Goal: Task Accomplishment & Management: Complete application form

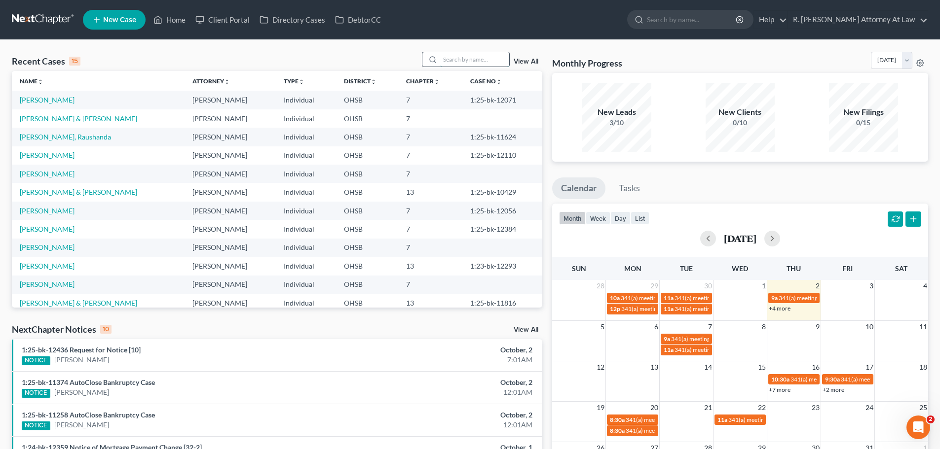
click at [469, 62] on input "search" at bounding box center [474, 59] width 69 height 14
type input "[PERSON_NAME]"
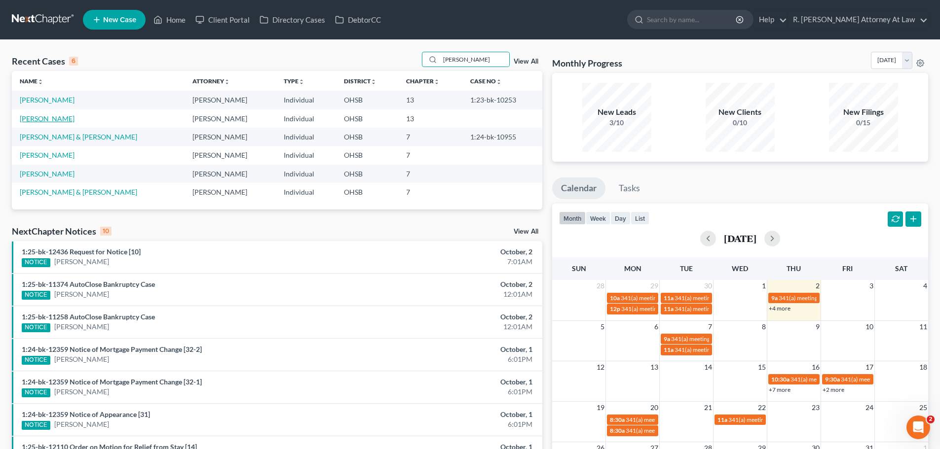
click at [61, 121] on link "[PERSON_NAME]" at bounding box center [47, 118] width 55 height 8
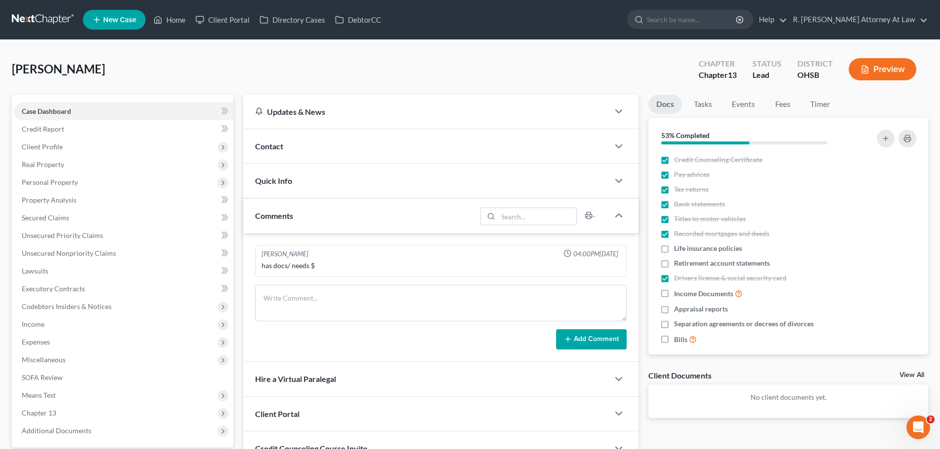
click at [274, 144] on span "Contact" at bounding box center [269, 146] width 28 height 9
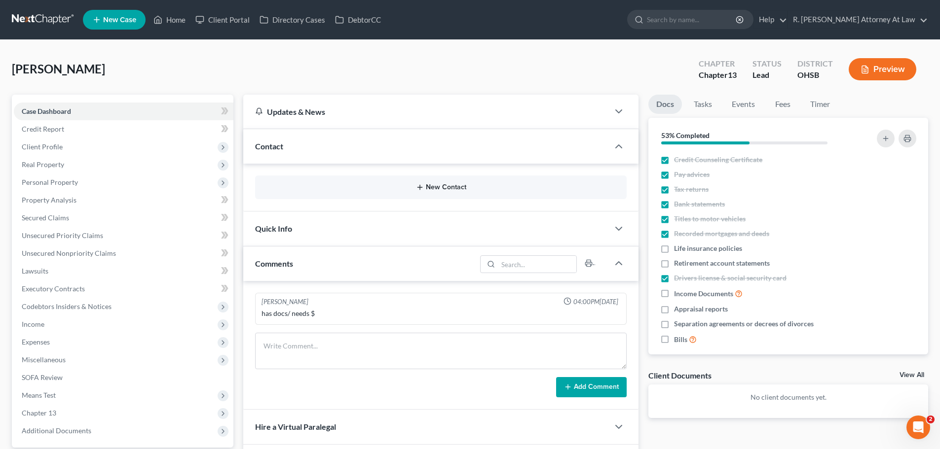
click at [448, 184] on button "New Contact" at bounding box center [441, 187] width 356 height 8
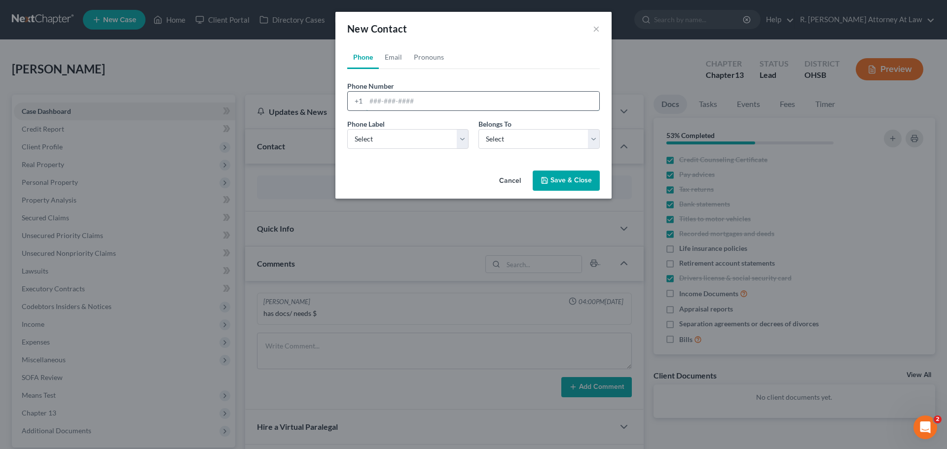
click at [416, 102] on input "tel" at bounding box center [482, 101] width 233 height 19
type input "[PHONE_NUMBER]"
click at [361, 135] on select "Select Mobile Home Work Other" at bounding box center [407, 139] width 121 height 20
select select "0"
click at [347, 129] on select "Select Mobile Home Work Other" at bounding box center [407, 139] width 121 height 20
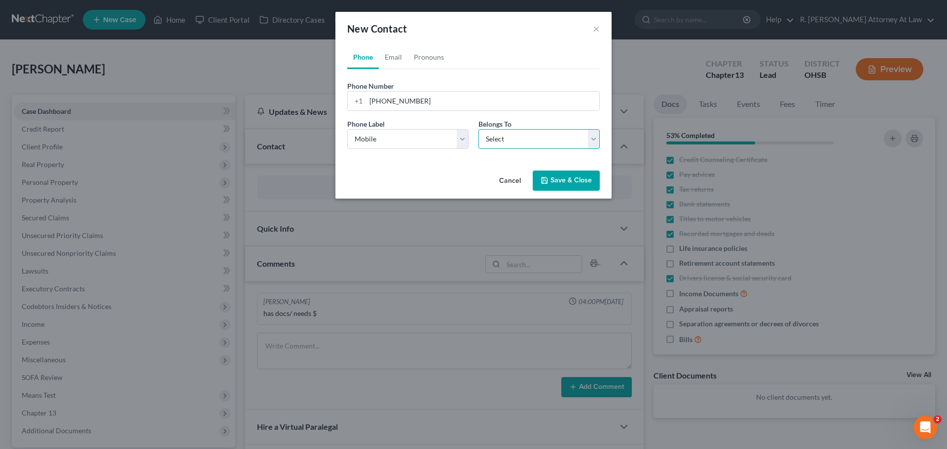
click at [510, 133] on select "Select Client Other" at bounding box center [538, 139] width 121 height 20
select select "0"
click at [478, 129] on select "Select Client Other" at bounding box center [538, 139] width 121 height 20
click at [551, 174] on button "Save & Close" at bounding box center [566, 181] width 67 height 21
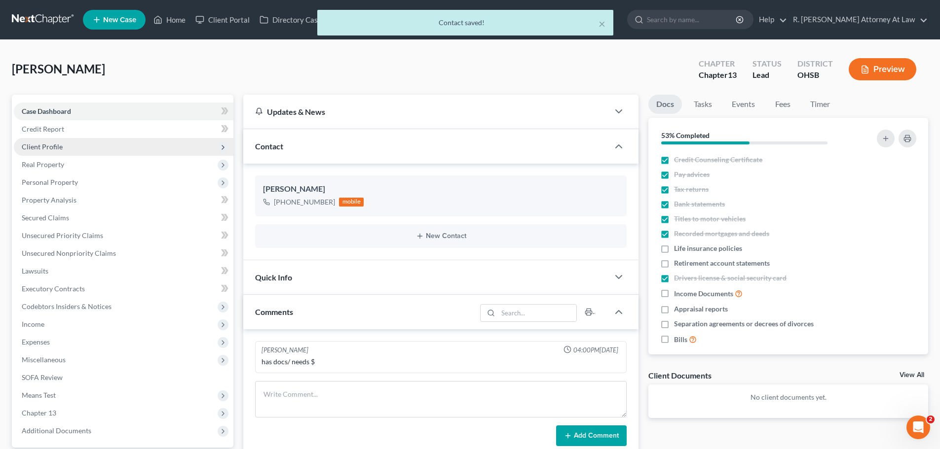
click at [40, 144] on span "Client Profile" at bounding box center [42, 147] width 41 height 8
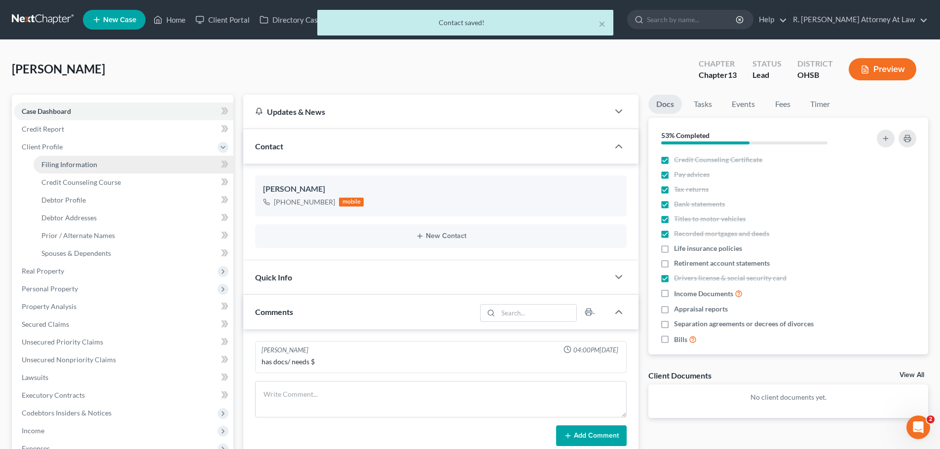
click at [68, 166] on span "Filing Information" at bounding box center [69, 164] width 56 height 8
select select "1"
select select "0"
select select "3"
select select "36"
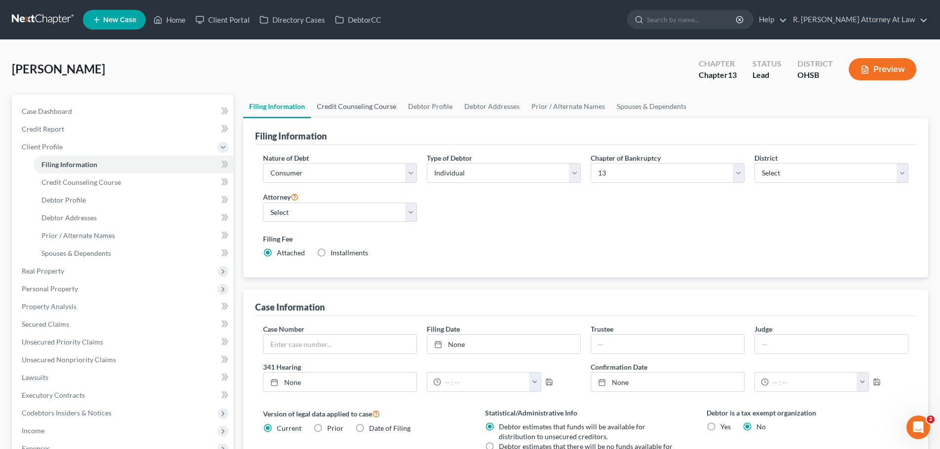
click at [361, 109] on link "Credit Counseling Course" at bounding box center [356, 107] width 91 height 24
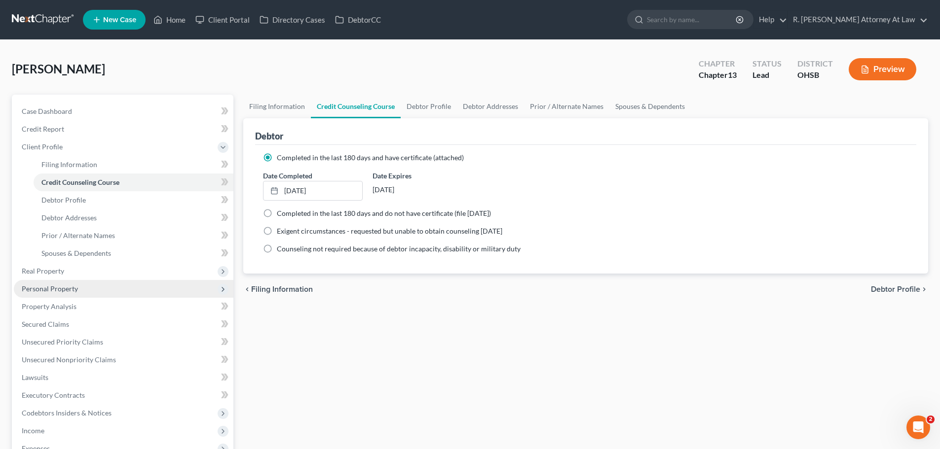
click at [51, 286] on span "Personal Property" at bounding box center [50, 289] width 56 height 8
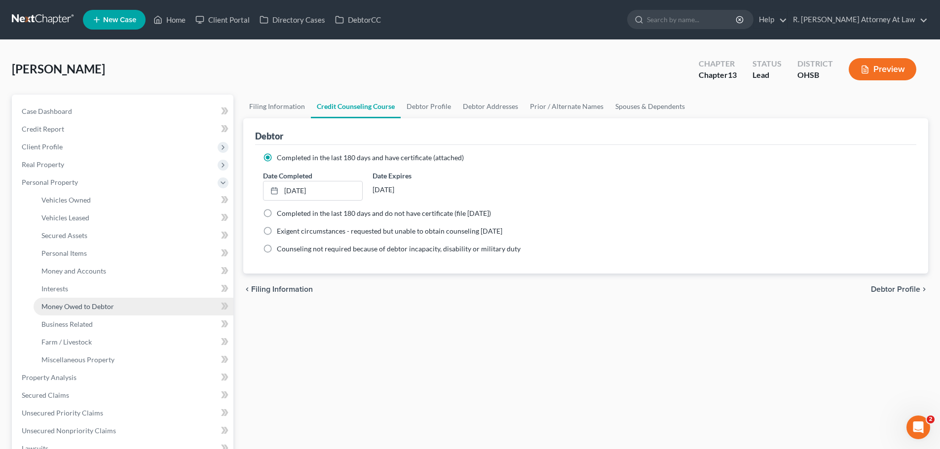
click at [84, 310] on span "Money Owed to Debtor" at bounding box center [77, 306] width 72 height 8
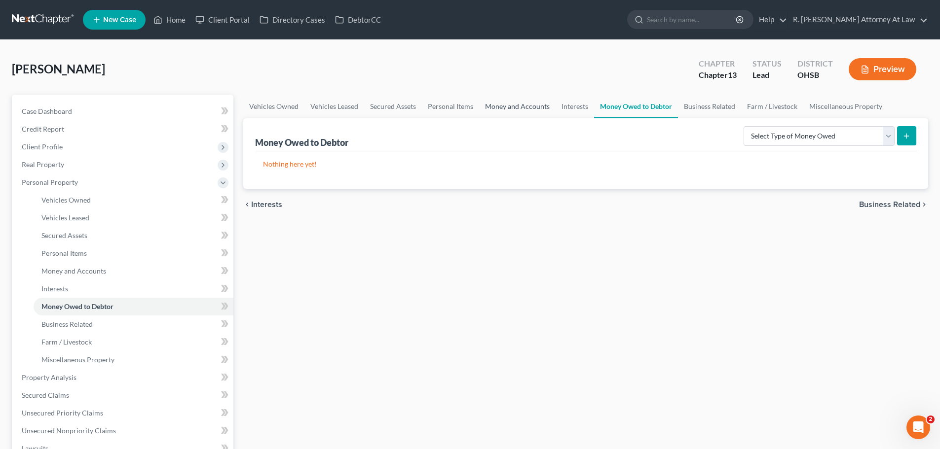
click at [513, 101] on link "Money and Accounts" at bounding box center [517, 107] width 76 height 24
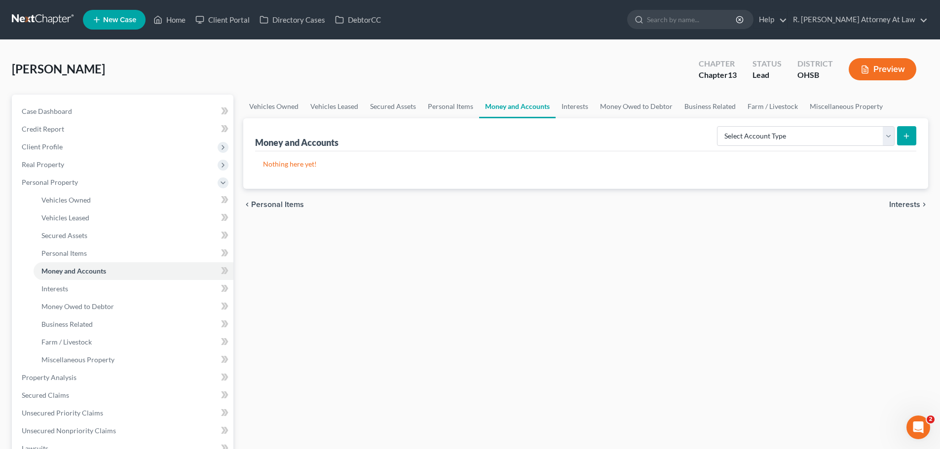
click at [769, 146] on form "Select Account Type Brokerage Cash on Hand Certificates of Deposit Checking Acc…" at bounding box center [816, 136] width 199 height 20
click at [763, 145] on select "Select Account Type Brokerage Cash on Hand Certificates of Deposit Checking Acc…" at bounding box center [806, 136] width 178 height 20
select select "checking"
click at [719, 126] on select "Select Account Type Brokerage Cash on Hand Certificates of Deposit Checking Acc…" at bounding box center [806, 136] width 178 height 20
click at [908, 136] on line "submit" at bounding box center [906, 136] width 4 height 0
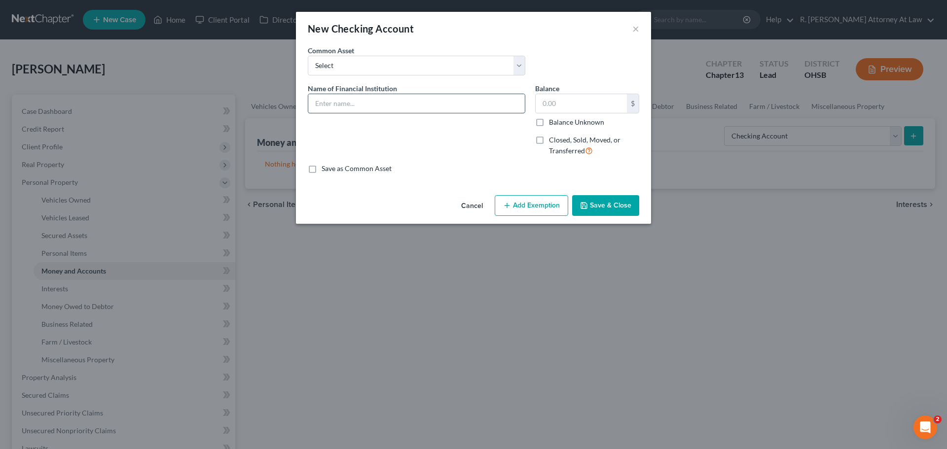
click at [362, 105] on input "text" at bounding box center [416, 103] width 217 height 19
type input "Fifth Third Bank #3544"
drag, startPoint x: 604, startPoint y: 211, endPoint x: 603, endPoint y: 206, distance: 5.0
click at [603, 211] on button "Save & Close" at bounding box center [605, 205] width 67 height 21
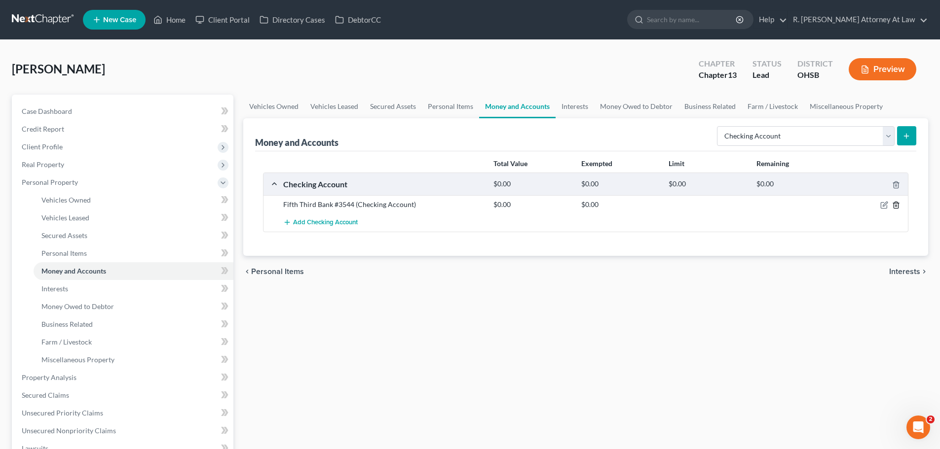
click at [896, 207] on icon "button" at bounding box center [896, 205] width 8 height 8
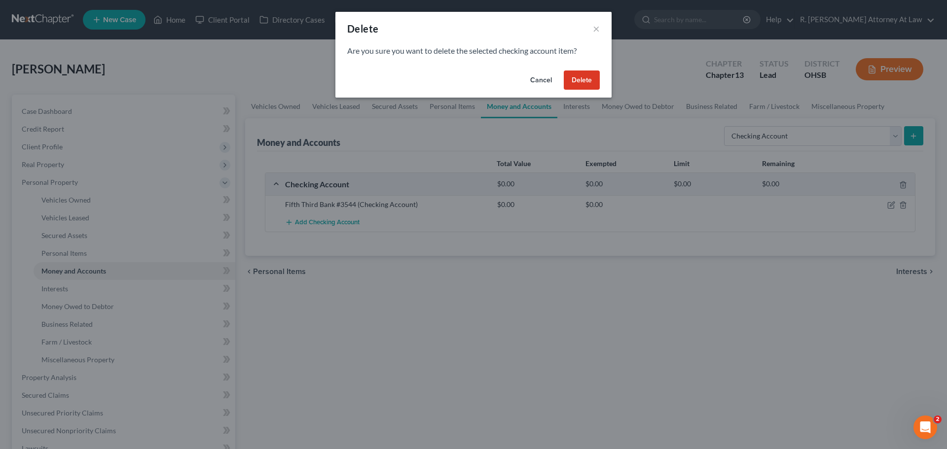
click at [586, 86] on button "Delete" at bounding box center [582, 81] width 36 height 20
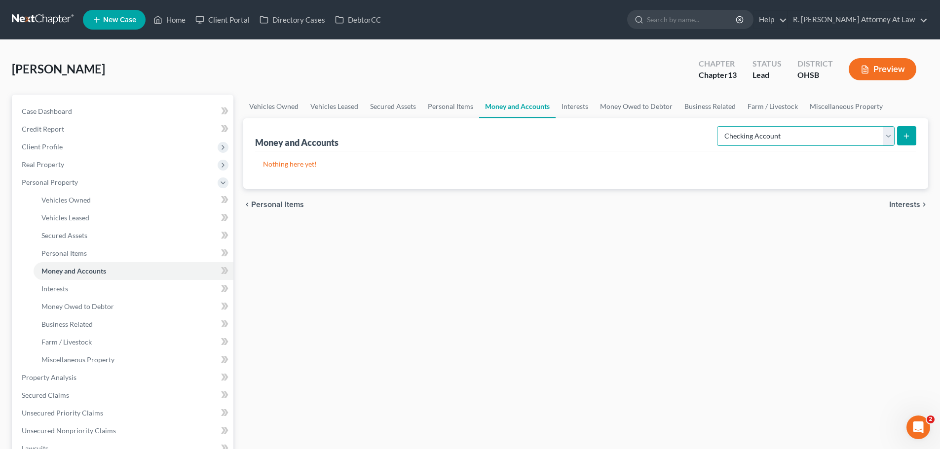
drag, startPoint x: 819, startPoint y: 134, endPoint x: 806, endPoint y: 143, distance: 15.2
click at [818, 136] on select "Select Account Type Brokerage Cash on Hand Certificates of Deposit Checking Acc…" at bounding box center [806, 136] width 178 height 20
select select "savings"
click at [719, 126] on select "Select Account Type Brokerage Cash on Hand Certificates of Deposit Checking Acc…" at bounding box center [806, 136] width 178 height 20
click at [905, 141] on button "submit" at bounding box center [906, 135] width 19 height 19
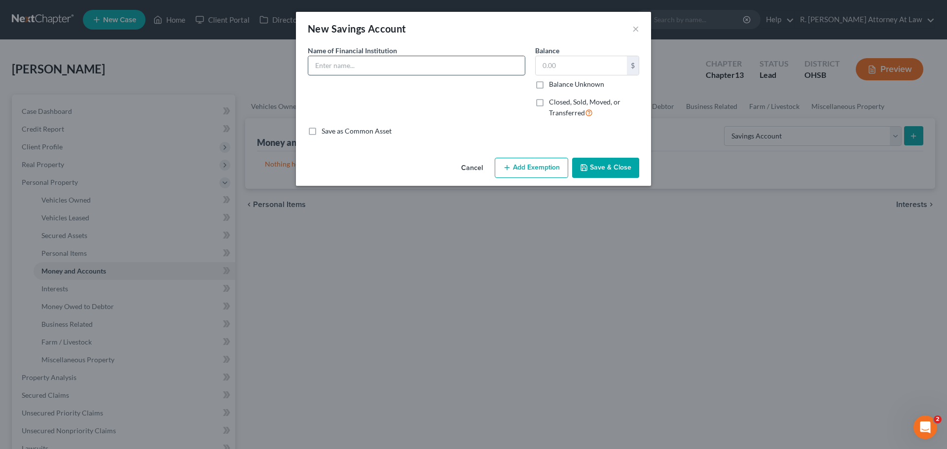
click at [370, 72] on input "text" at bounding box center [416, 65] width 217 height 19
type input "Fifth Third Bank Savings #3544"
click at [606, 168] on button "Save & Close" at bounding box center [605, 168] width 67 height 21
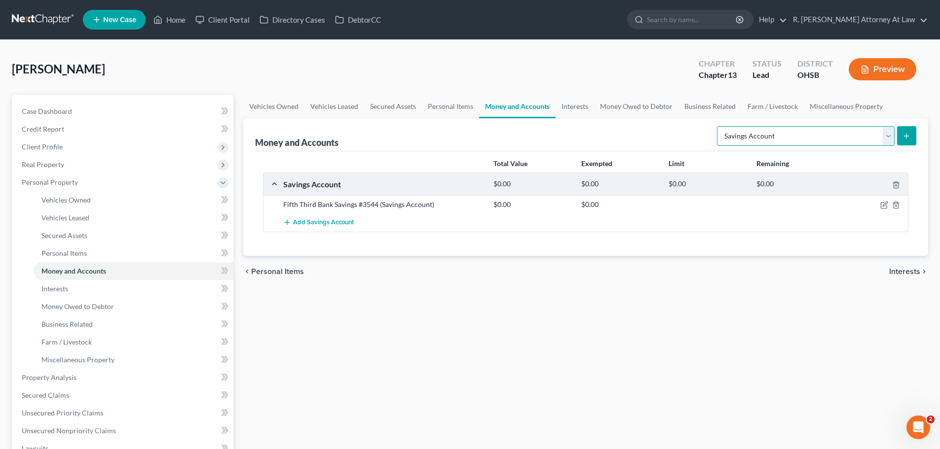
click at [772, 137] on select "Select Account Type Brokerage Cash on Hand Certificates of Deposit Checking Acc…" at bounding box center [806, 136] width 178 height 20
select select "checking"
click at [719, 126] on select "Select Account Type Brokerage Cash on Hand Certificates of Deposit Checking Acc…" at bounding box center [806, 136] width 178 height 20
click at [904, 134] on icon "submit" at bounding box center [906, 136] width 8 height 8
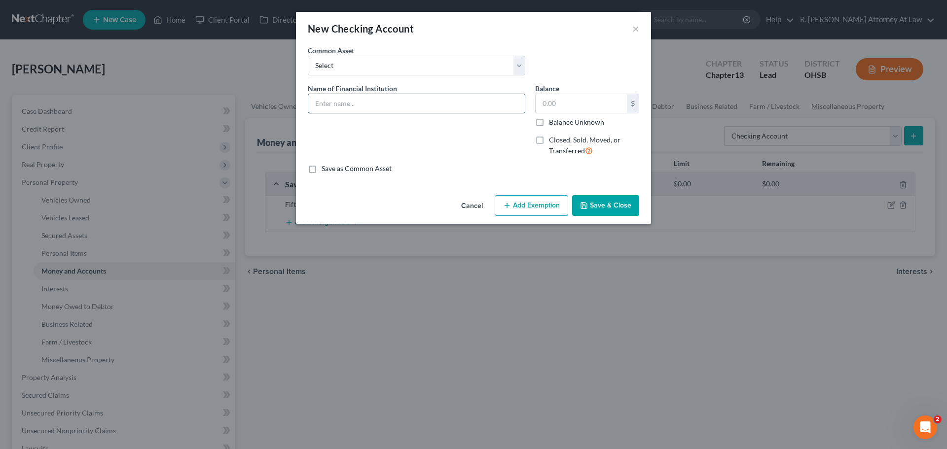
click at [379, 105] on input "text" at bounding box center [416, 103] width 217 height 19
type input "Fifth Third Bank #1259"
click at [635, 209] on button "Save & Close" at bounding box center [605, 205] width 67 height 21
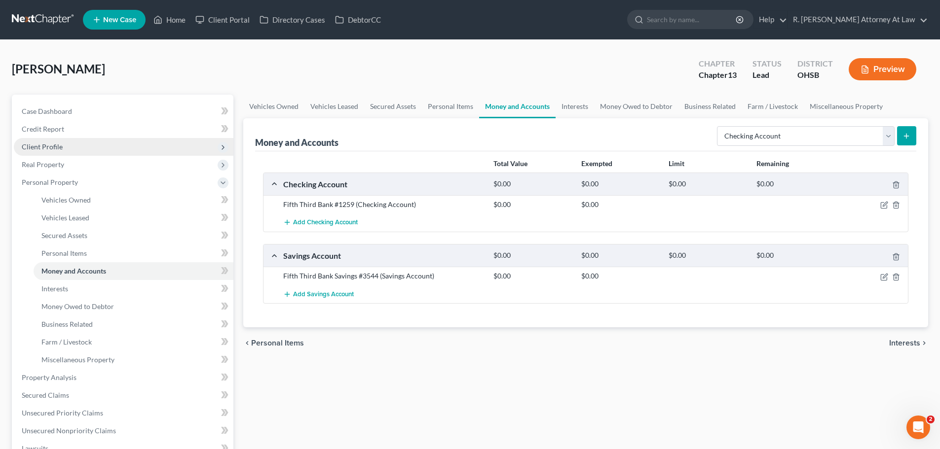
click at [53, 146] on span "Client Profile" at bounding box center [42, 147] width 41 height 8
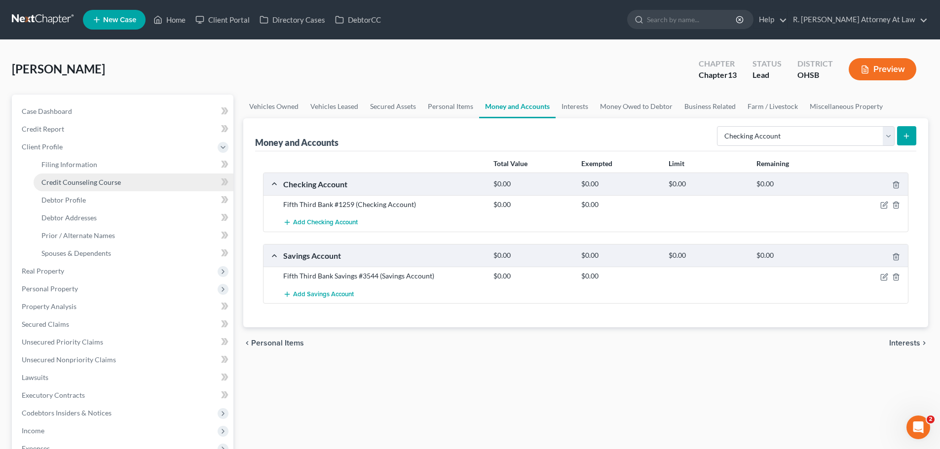
click at [80, 186] on link "Credit Counseling Course" at bounding box center [134, 183] width 200 height 18
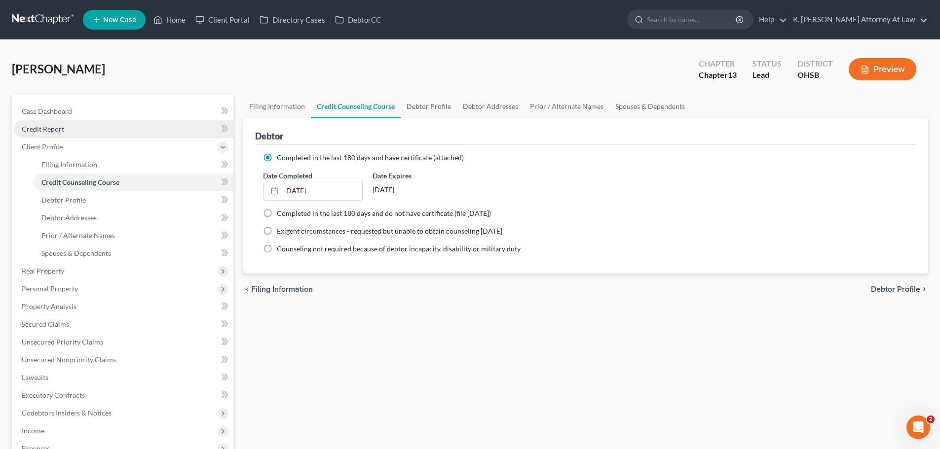
click at [30, 128] on span "Credit Report" at bounding box center [43, 129] width 42 height 8
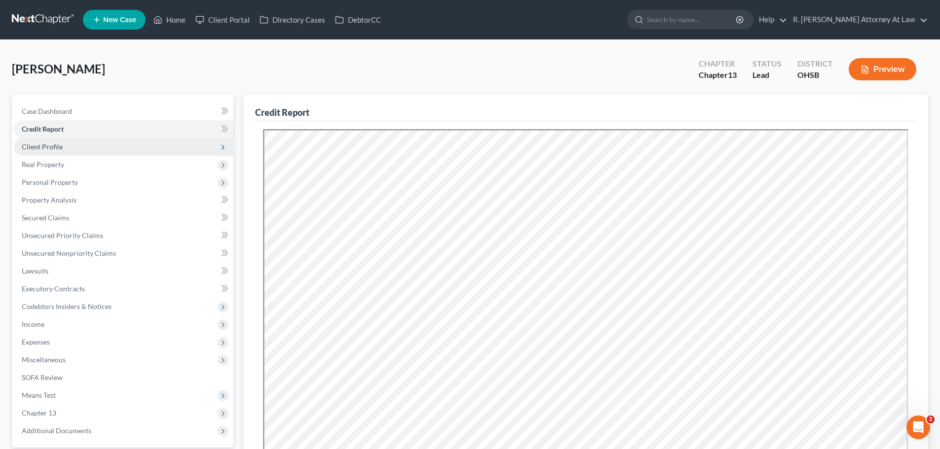
click at [47, 152] on span "Client Profile" at bounding box center [123, 147] width 219 height 18
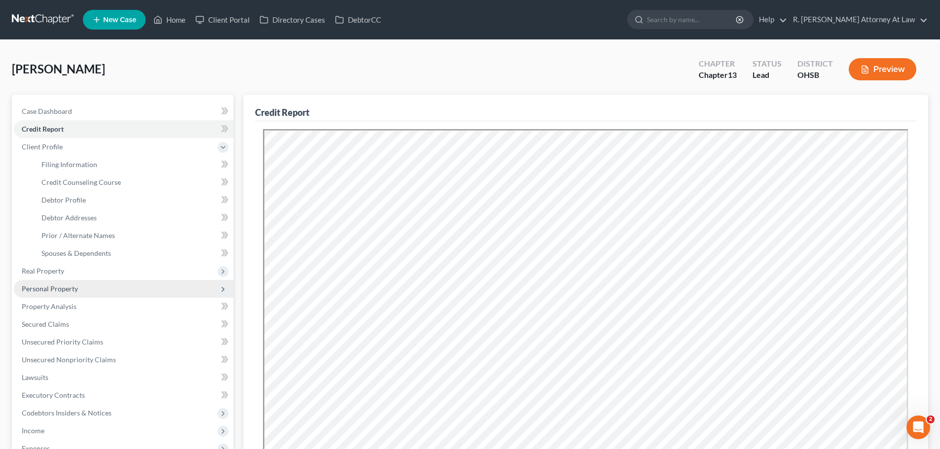
click at [46, 287] on span "Personal Property" at bounding box center [50, 289] width 56 height 8
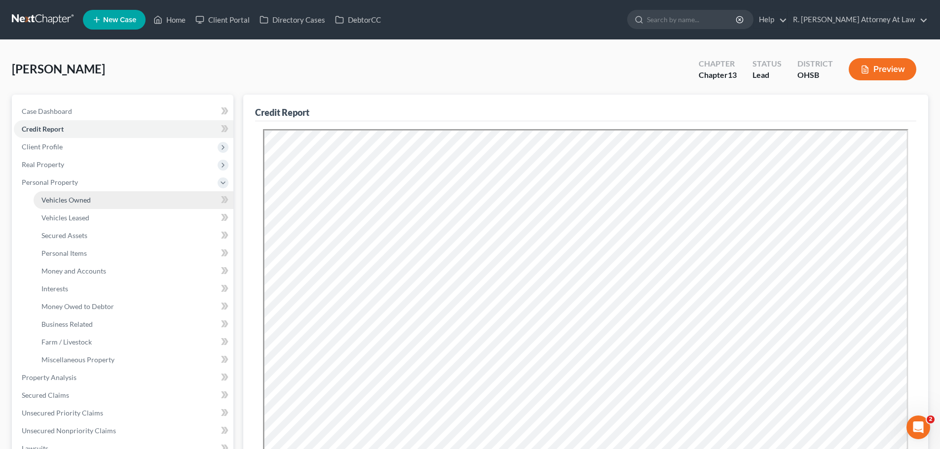
click at [71, 204] on span "Vehicles Owned" at bounding box center [65, 200] width 49 height 8
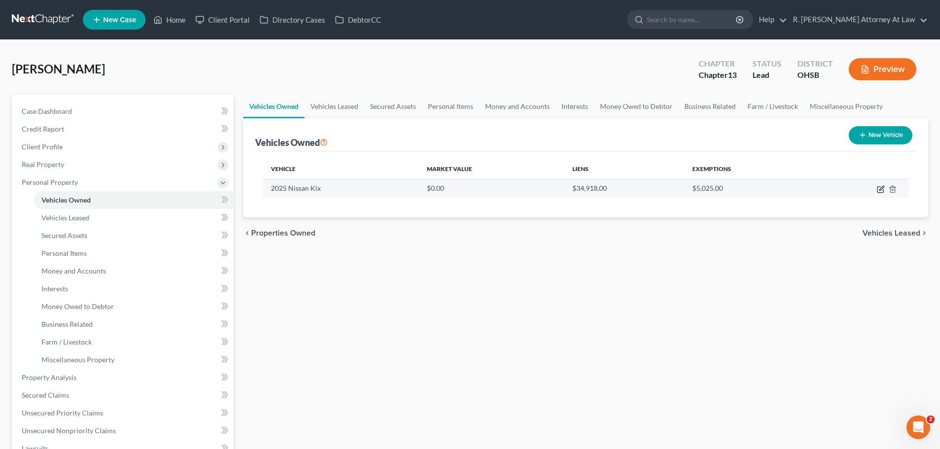
drag, startPoint x: 879, startPoint y: 187, endPoint x: 861, endPoint y: 183, distance: 18.3
click at [878, 187] on icon "button" at bounding box center [880, 189] width 8 height 8
select select "0"
select select "1"
select select "2"
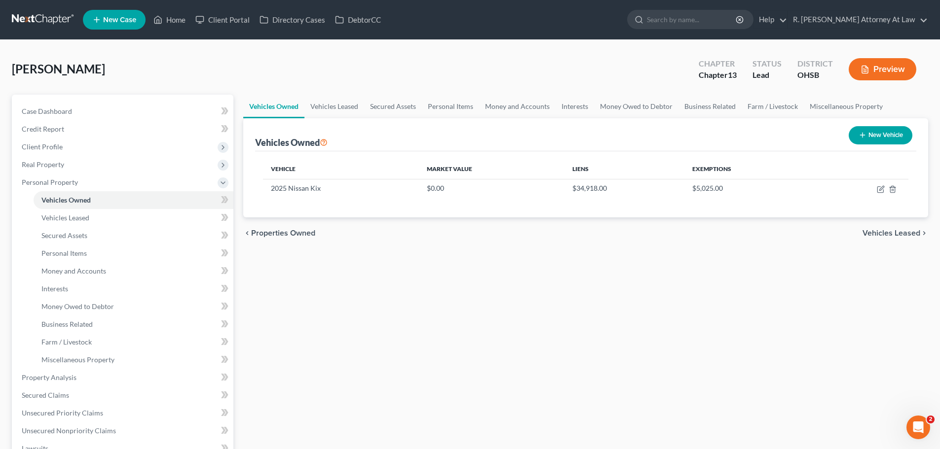
select select "0"
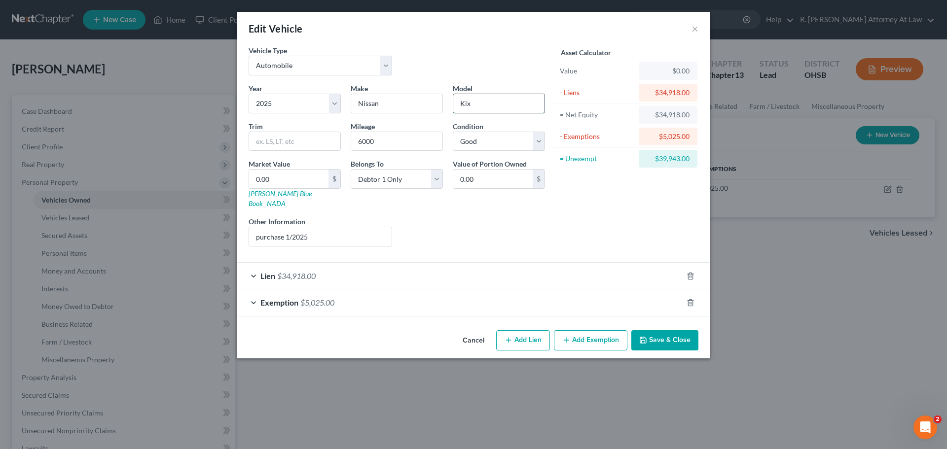
click at [492, 109] on input "Kix" at bounding box center [498, 103] width 91 height 19
type input "Kicks"
click at [668, 330] on button "Save & Close" at bounding box center [664, 340] width 67 height 21
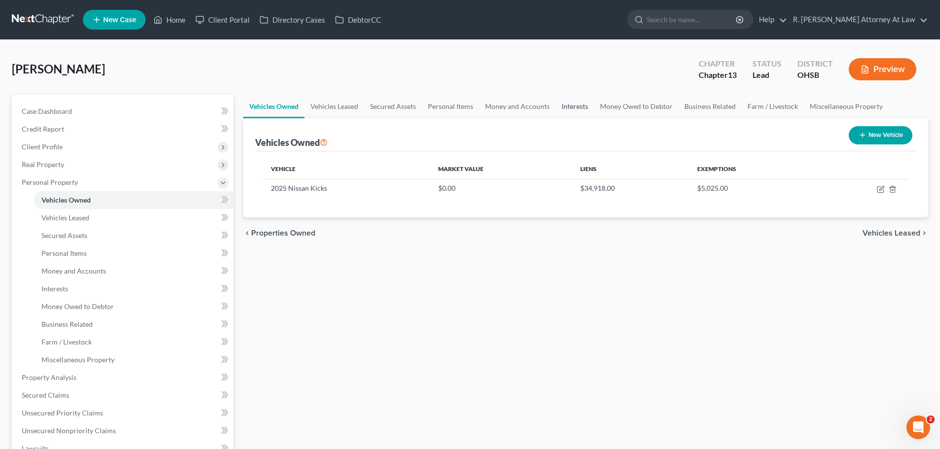
click at [583, 106] on link "Interests" at bounding box center [574, 107] width 38 height 24
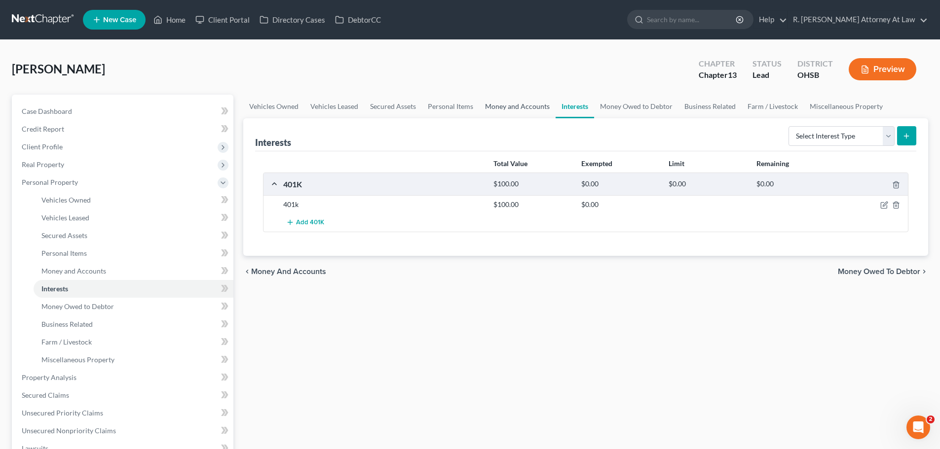
click at [528, 108] on link "Money and Accounts" at bounding box center [517, 107] width 76 height 24
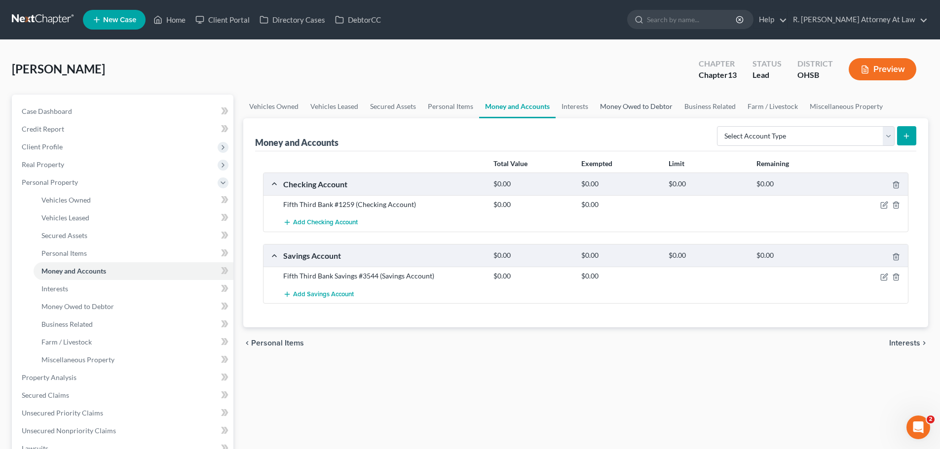
click at [629, 106] on link "Money Owed to Debtor" at bounding box center [636, 107] width 84 height 24
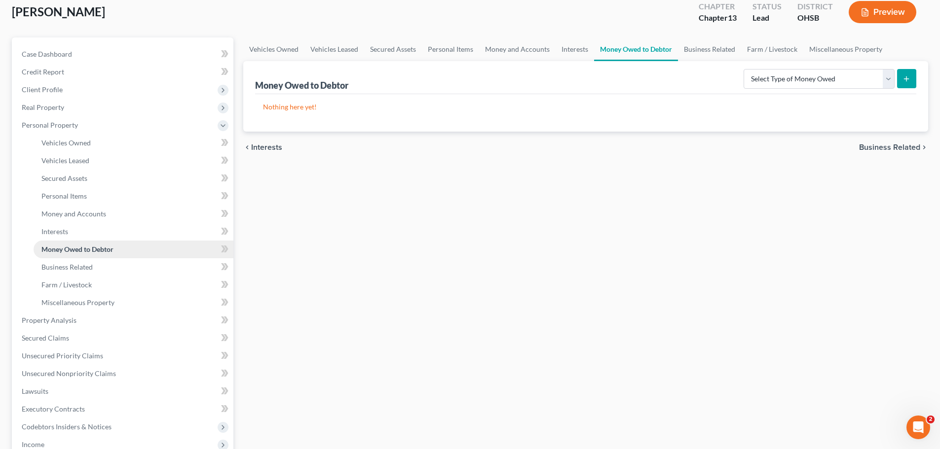
scroll to position [148, 0]
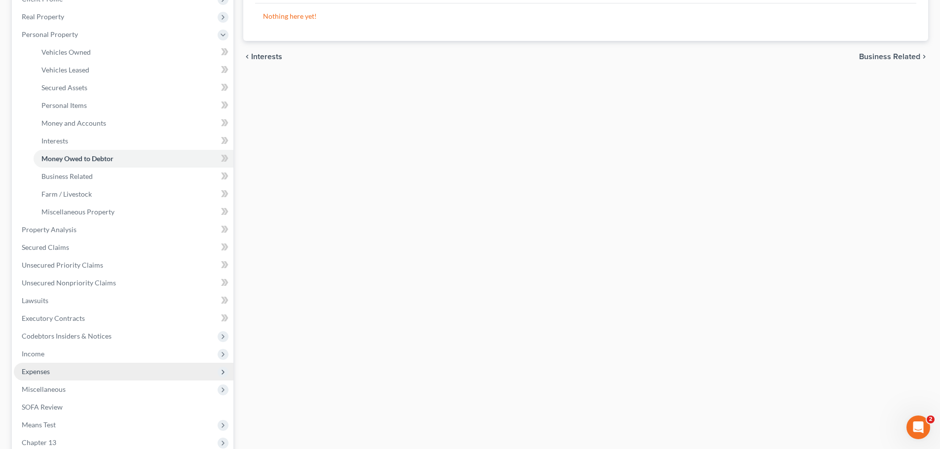
click at [45, 370] on span "Expenses" at bounding box center [36, 371] width 28 height 8
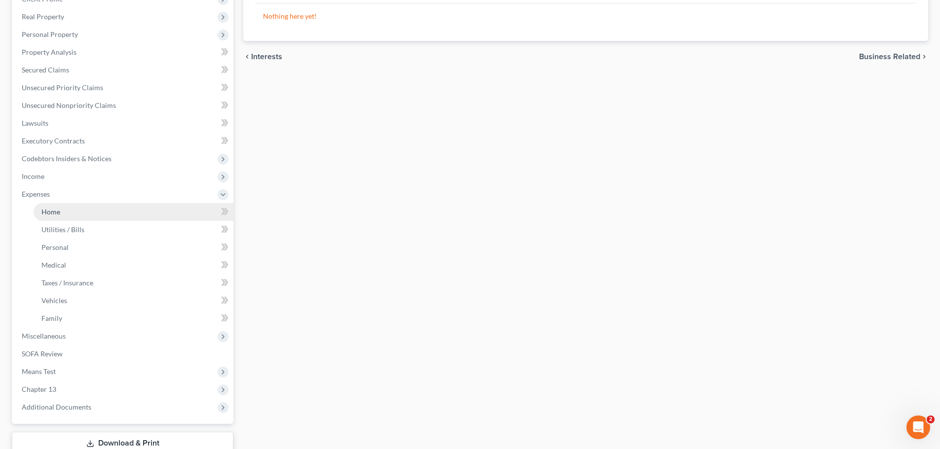
click at [59, 216] on span "Home" at bounding box center [50, 212] width 19 height 8
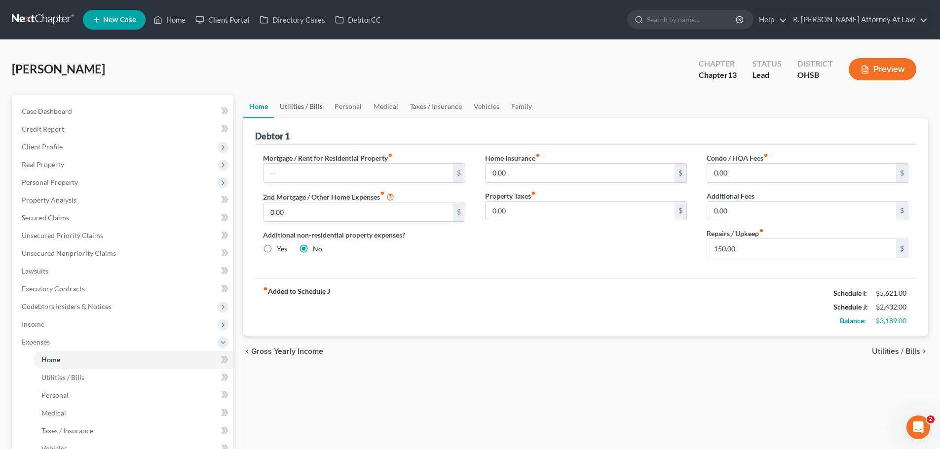
click at [306, 111] on link "Utilities / Bills" at bounding box center [301, 107] width 55 height 24
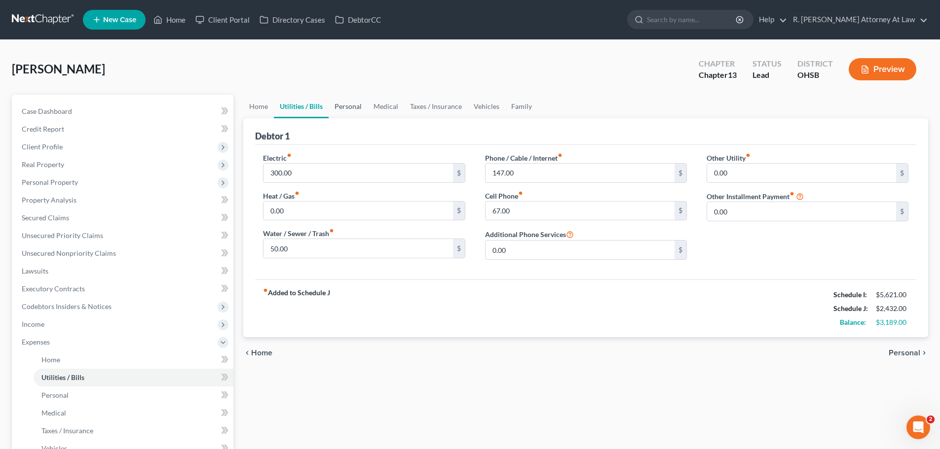
click at [354, 106] on link "Personal" at bounding box center [347, 107] width 39 height 24
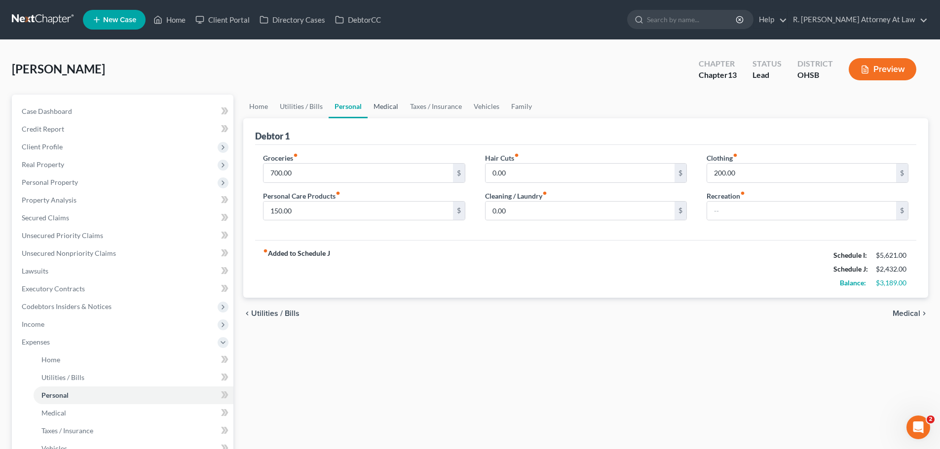
click at [392, 105] on link "Medical" at bounding box center [385, 107] width 36 height 24
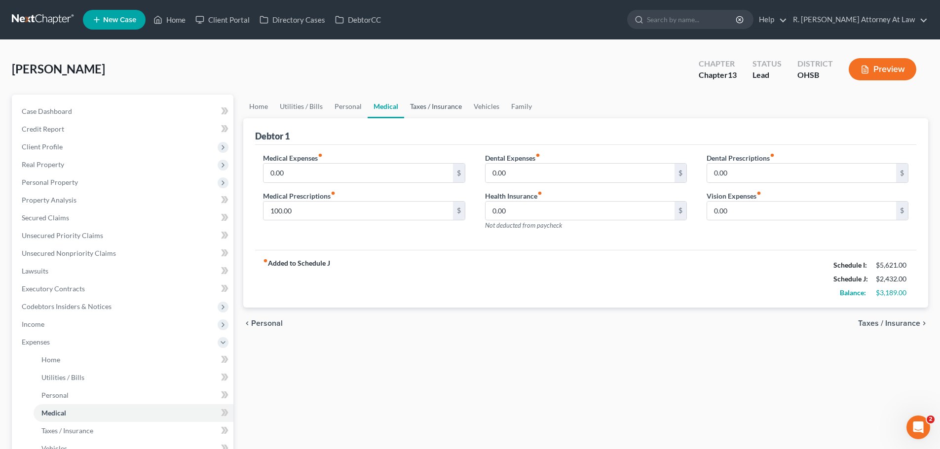
click at [433, 105] on link "Taxes / Insurance" at bounding box center [436, 107] width 64 height 24
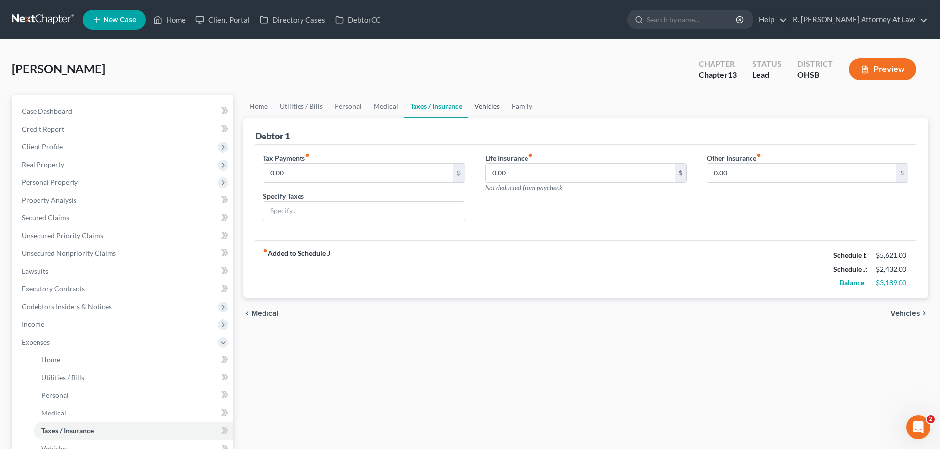
click at [481, 105] on link "Vehicles" at bounding box center [486, 107] width 37 height 24
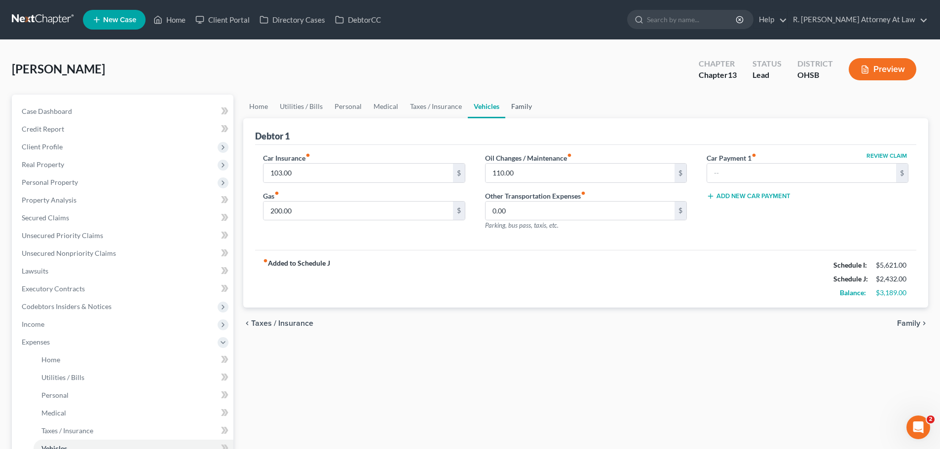
click at [516, 107] on link "Family" at bounding box center [521, 107] width 33 height 24
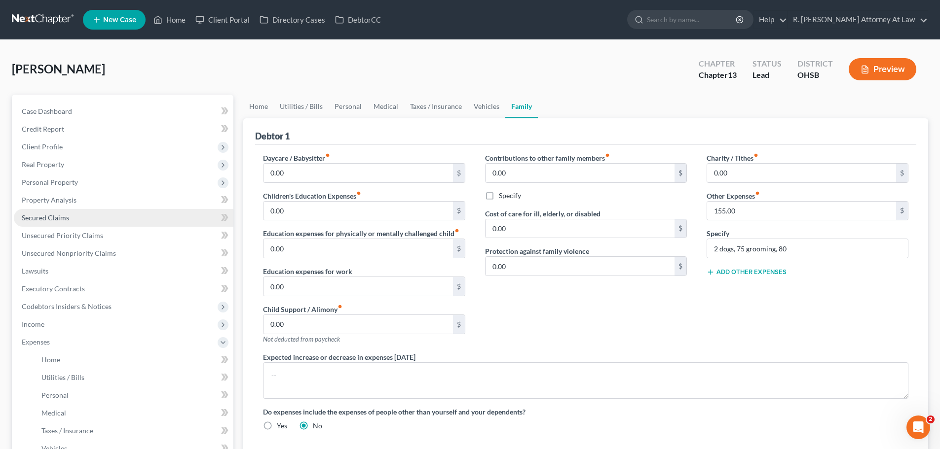
click at [45, 222] on link "Secured Claims" at bounding box center [123, 218] width 219 height 18
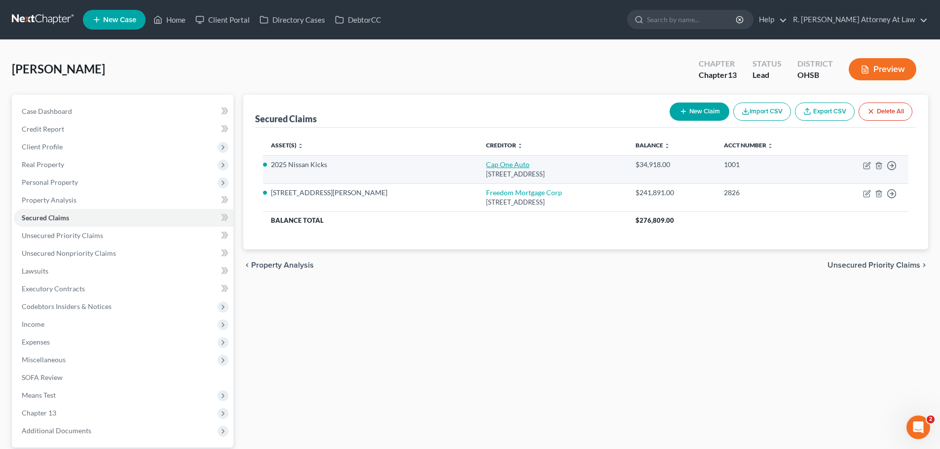
click at [486, 166] on link "Cap One Auto" at bounding box center [507, 164] width 43 height 8
select select "45"
select select "2"
select select "0"
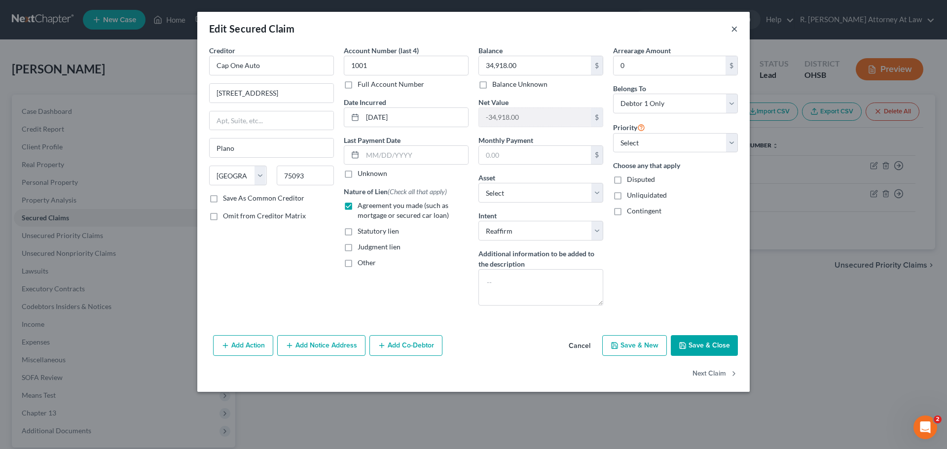
click at [736, 30] on button "×" at bounding box center [734, 29] width 7 height 12
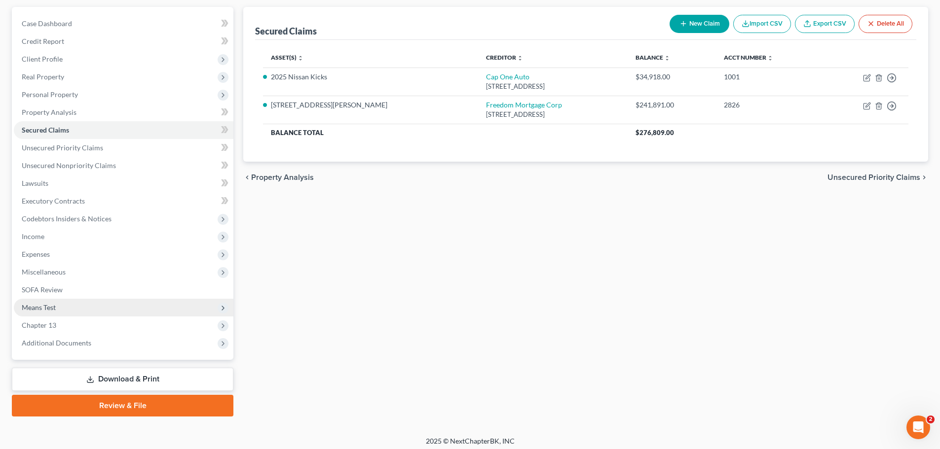
scroll to position [93, 0]
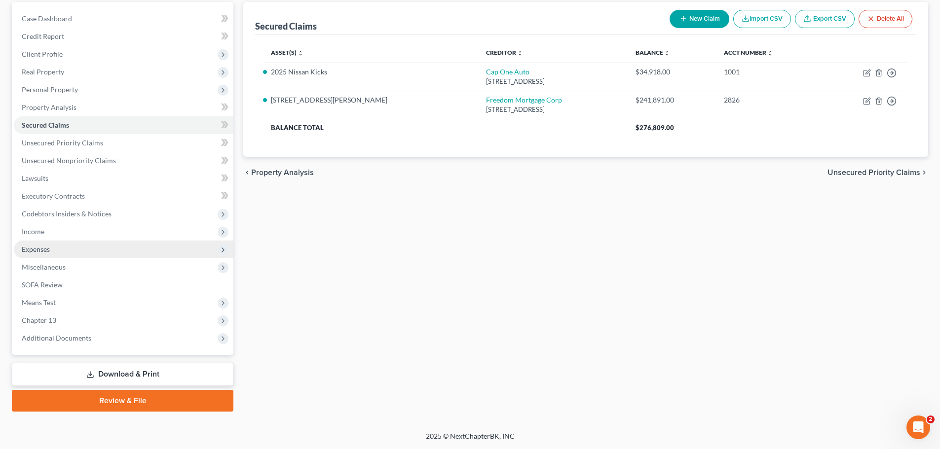
click at [44, 254] on span "Expenses" at bounding box center [123, 250] width 219 height 18
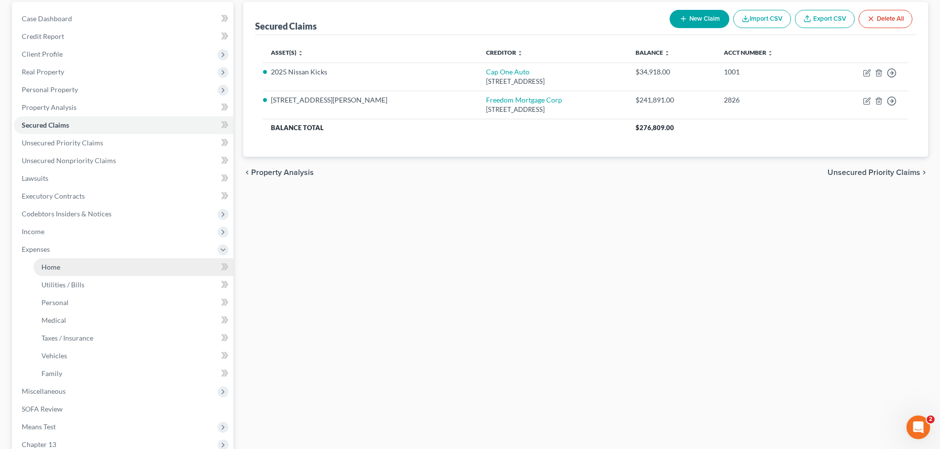
click at [76, 267] on link "Home" at bounding box center [134, 267] width 200 height 18
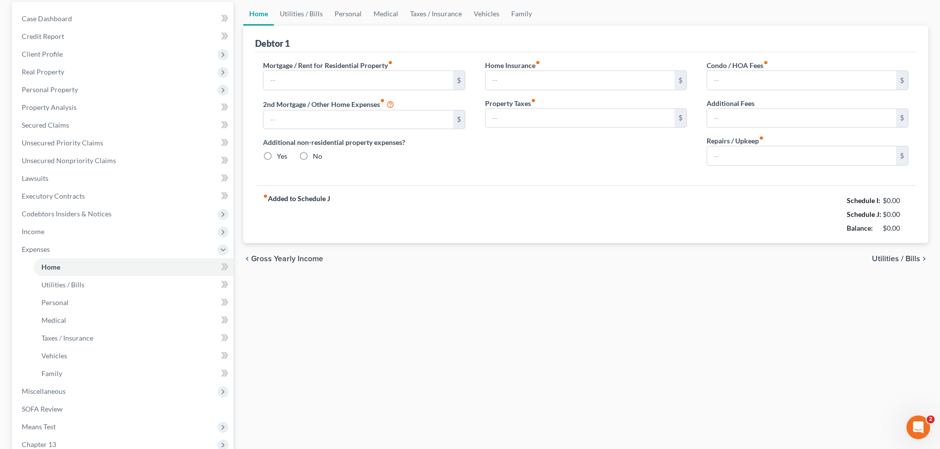
scroll to position [12, 0]
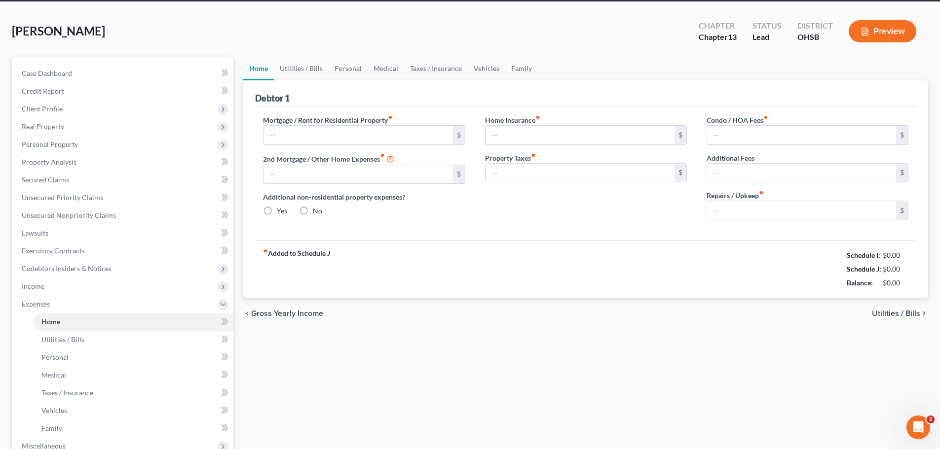
type input "0.00"
radio input "true"
type input "0.00"
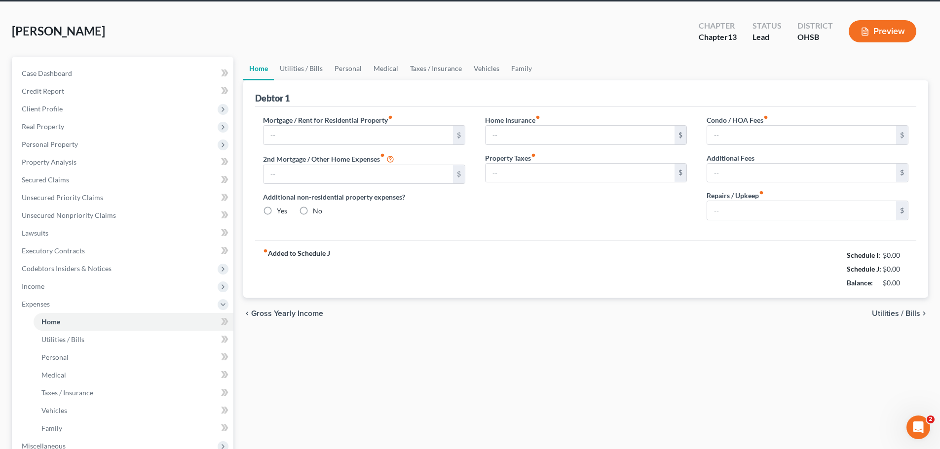
type input "0.00"
type input "150.00"
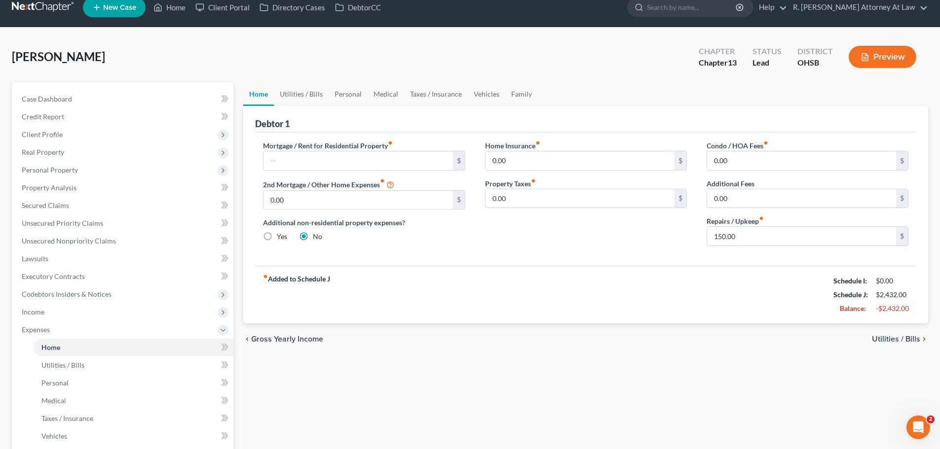
scroll to position [0, 0]
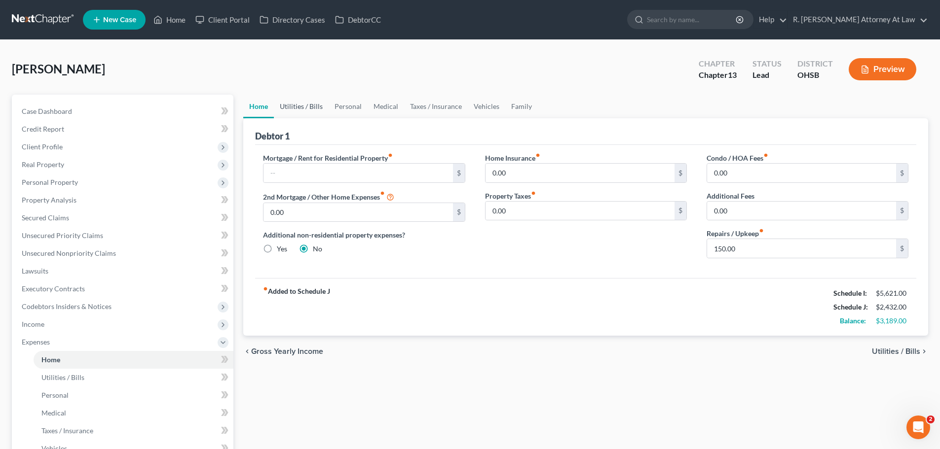
click at [310, 109] on link "Utilities / Bills" at bounding box center [301, 107] width 55 height 24
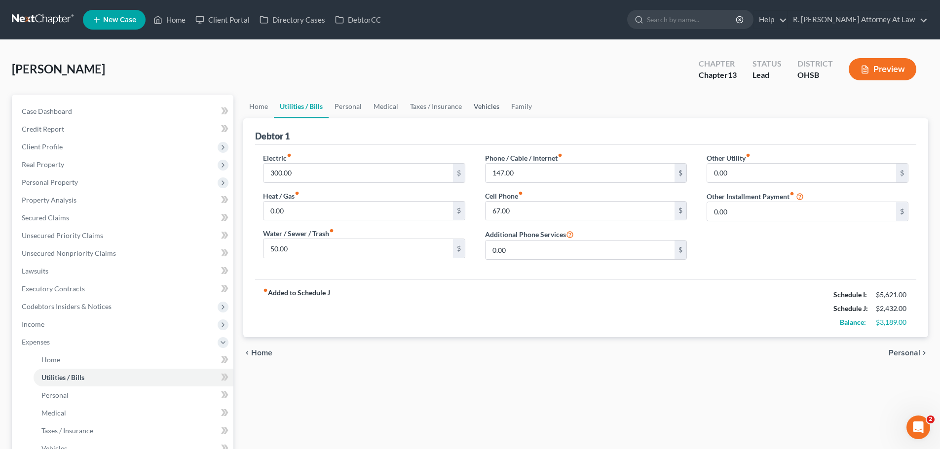
click at [486, 104] on link "Vehicles" at bounding box center [486, 107] width 37 height 24
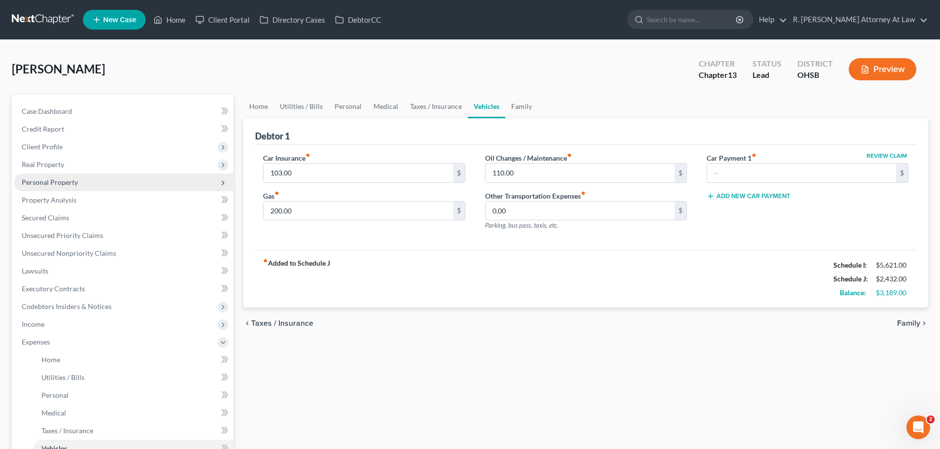
click at [58, 183] on span "Personal Property" at bounding box center [50, 182] width 56 height 8
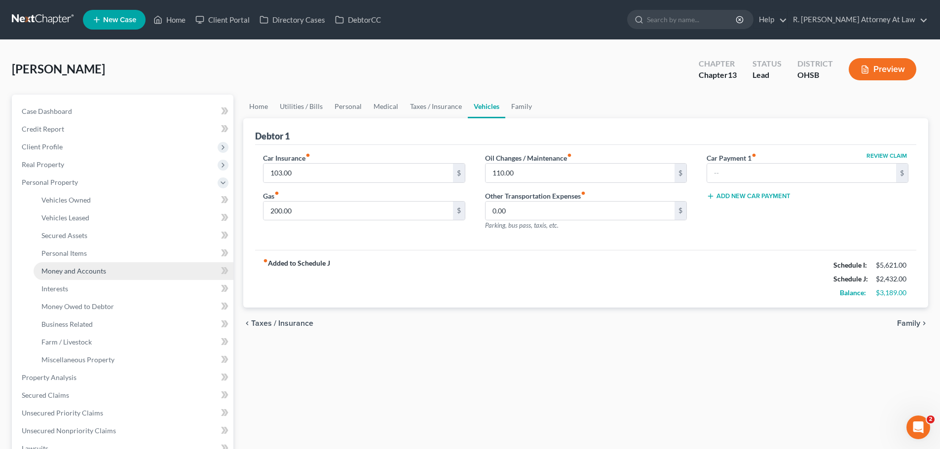
click at [73, 273] on span "Money and Accounts" at bounding box center [73, 271] width 65 height 8
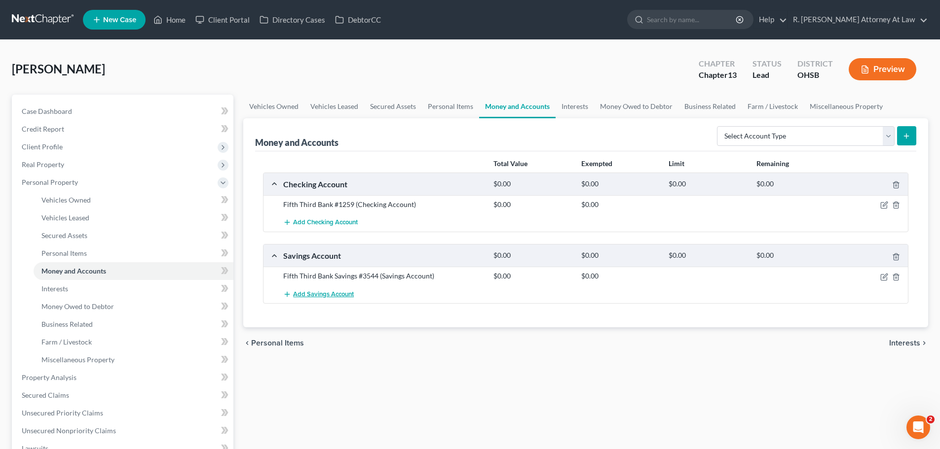
click at [340, 294] on span "Add Savings Account" at bounding box center [323, 294] width 61 height 8
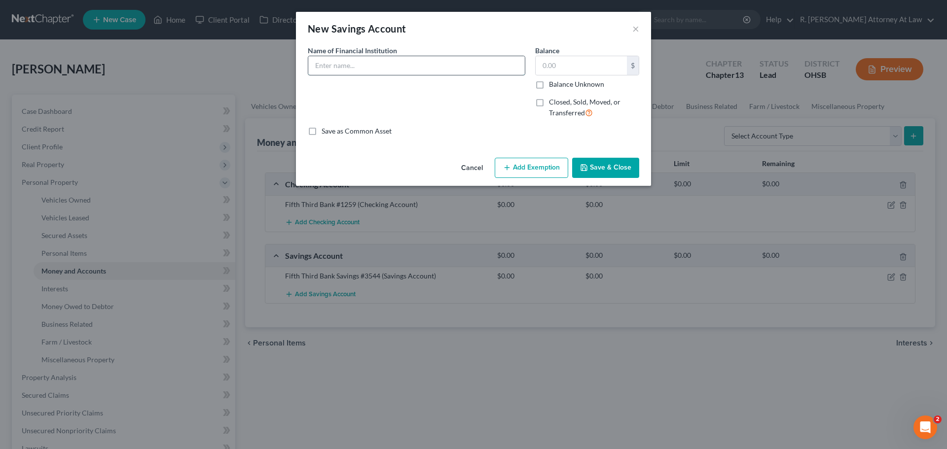
click at [399, 70] on input "text" at bounding box center [416, 65] width 217 height 19
type input "BCU Credit Union Savings 01"
click at [592, 158] on button "Save & Close" at bounding box center [605, 168] width 67 height 21
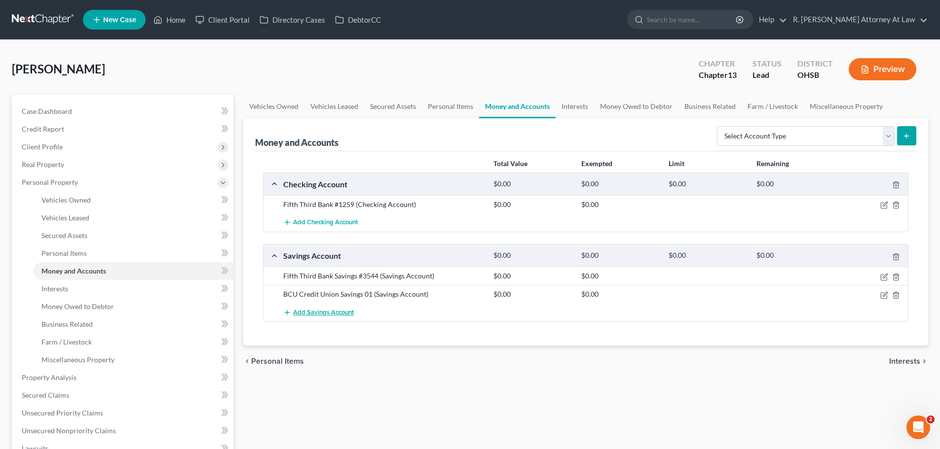
click at [338, 315] on span "Add Savings Account" at bounding box center [323, 313] width 61 height 8
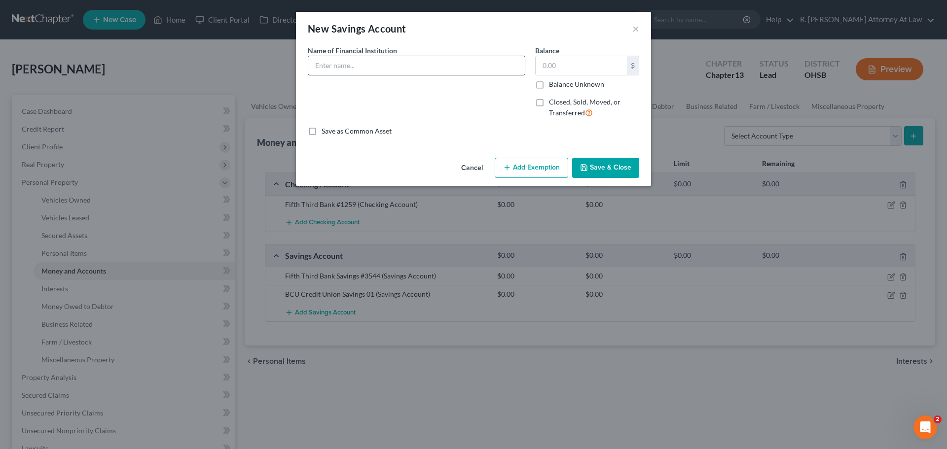
click at [357, 74] on input "text" at bounding box center [416, 65] width 217 height 19
type input "BCU Credit Union 12"
click at [579, 167] on button "Save & Close" at bounding box center [605, 168] width 67 height 21
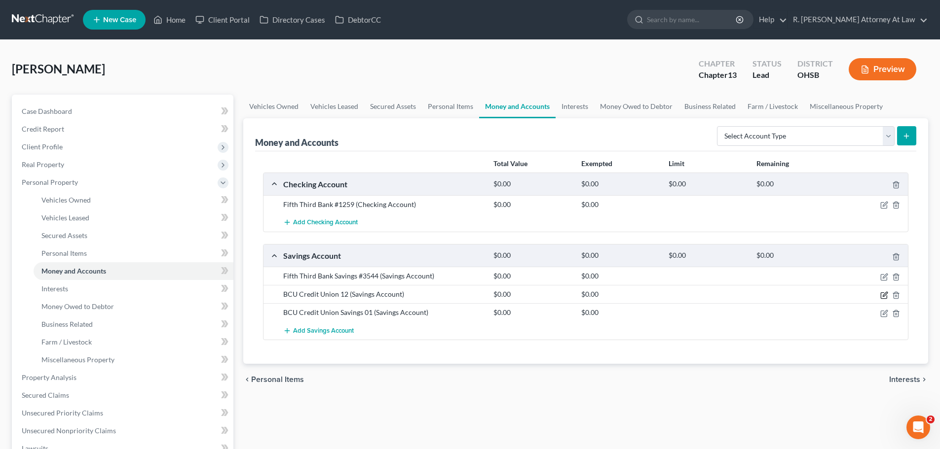
drag, startPoint x: 881, startPoint y: 296, endPoint x: 876, endPoint y: 289, distance: 8.8
click at [881, 296] on icon "button" at bounding box center [884, 295] width 8 height 8
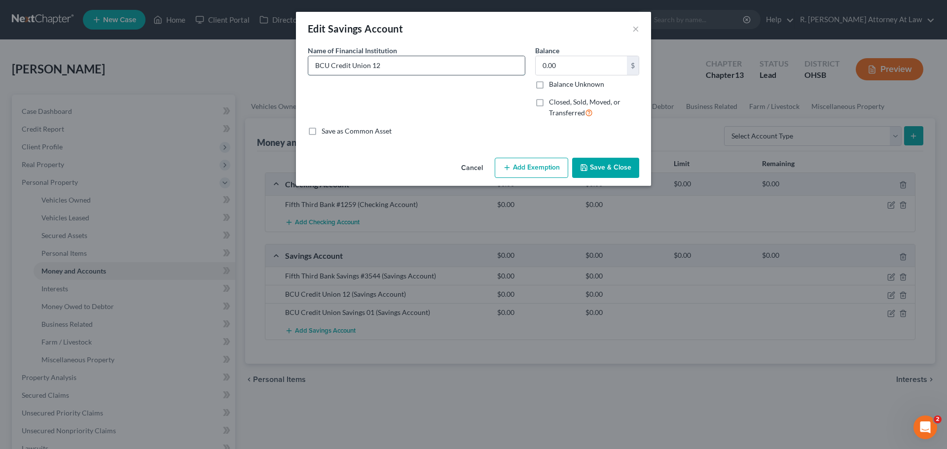
click at [369, 62] on input "BCU Credit Union 12" at bounding box center [416, 65] width 217 height 19
type input "BCU Credit Union Savings 12"
click at [599, 160] on button "Save & Close" at bounding box center [605, 168] width 67 height 21
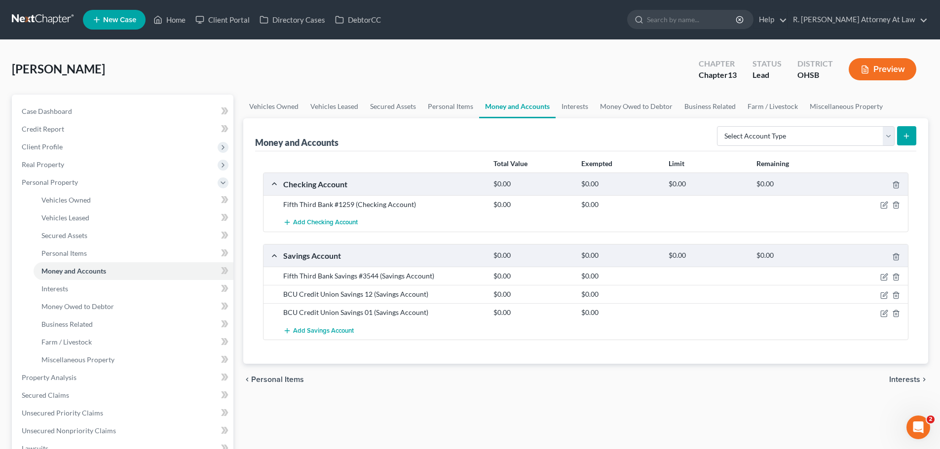
click at [231, 68] on div "[PERSON_NAME] Upgraded Chapter Chapter 13 Status Lead District OHSB Preview" at bounding box center [470, 73] width 916 height 43
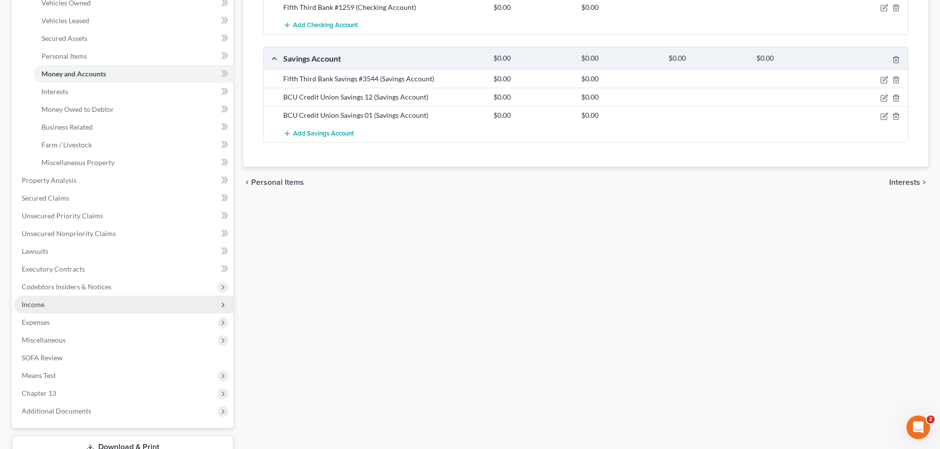
click at [39, 303] on span "Income" at bounding box center [33, 304] width 23 height 8
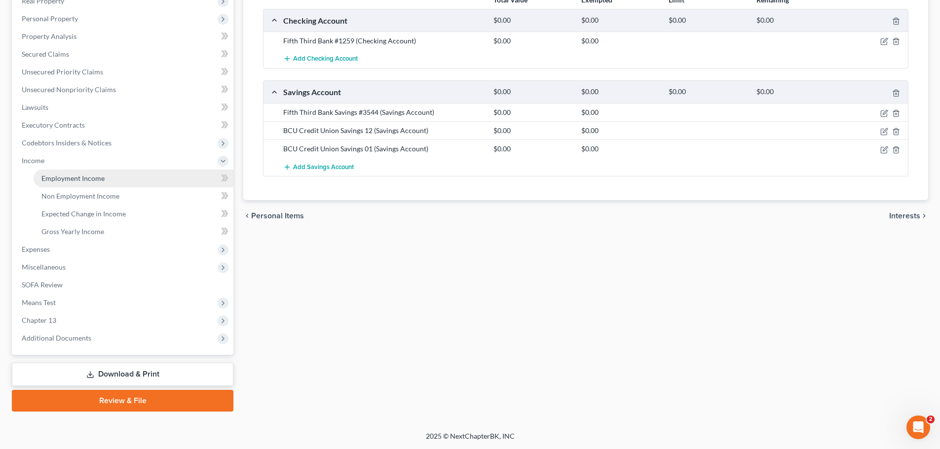
click at [67, 179] on span "Employment Income" at bounding box center [72, 178] width 63 height 8
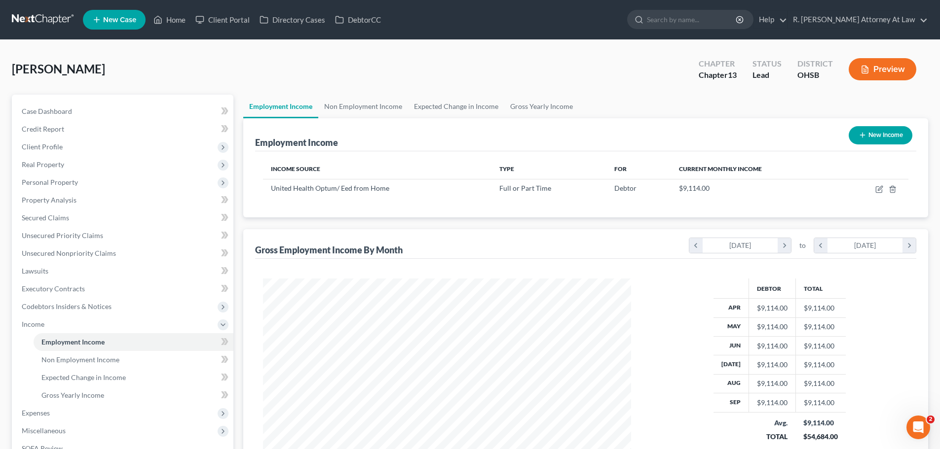
scroll to position [184, 388]
click at [367, 104] on link "Non Employment Income" at bounding box center [363, 107] width 90 height 24
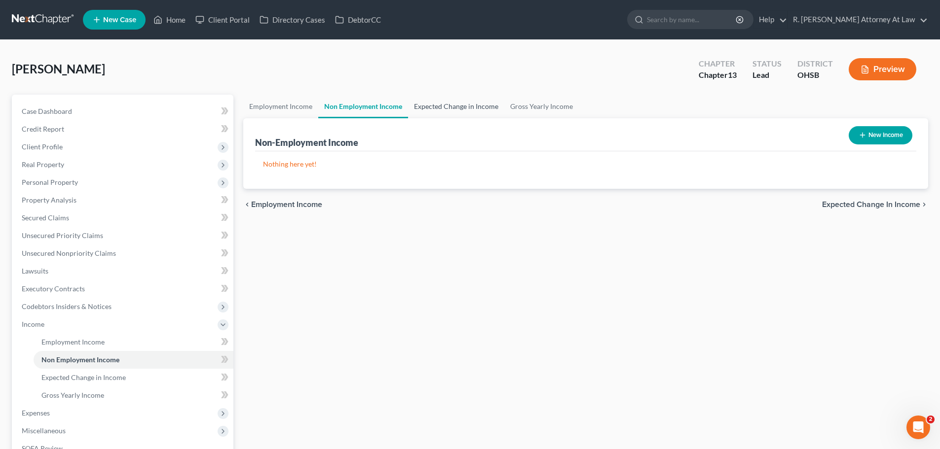
click at [433, 102] on link "Expected Change in Income" at bounding box center [456, 107] width 96 height 24
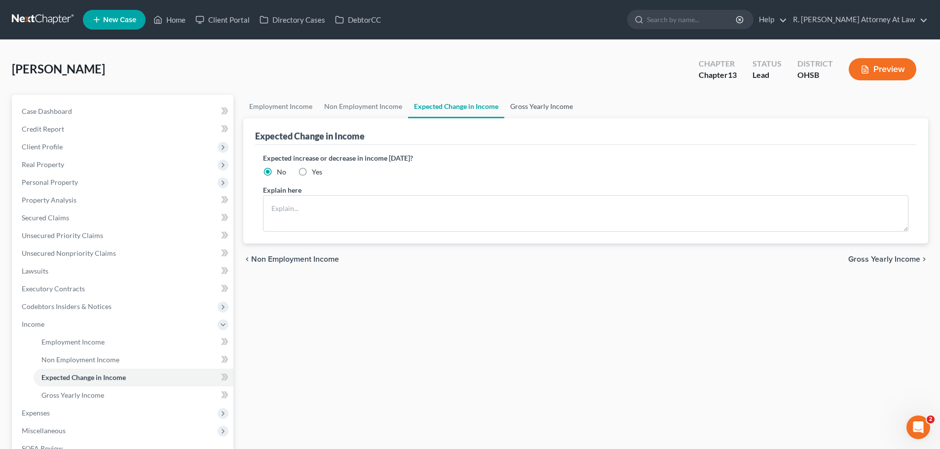
click at [536, 104] on link "Gross Yearly Income" at bounding box center [541, 107] width 74 height 24
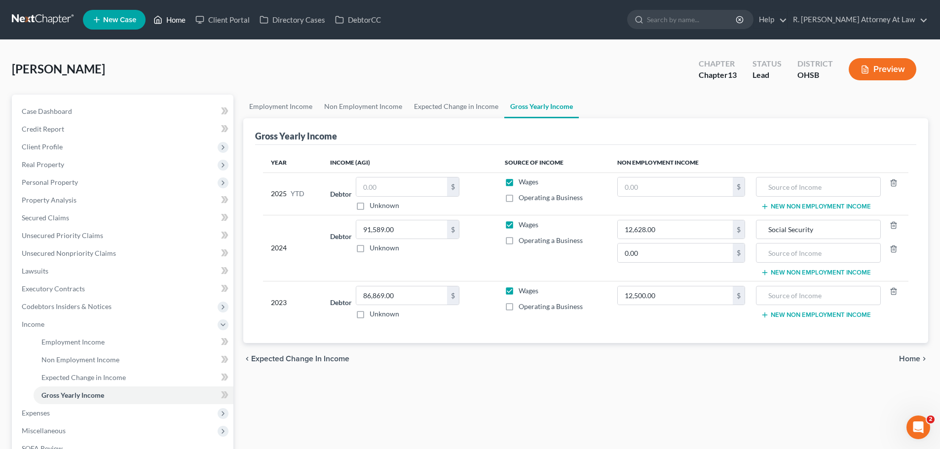
click at [168, 20] on link "Home" at bounding box center [169, 20] width 42 height 18
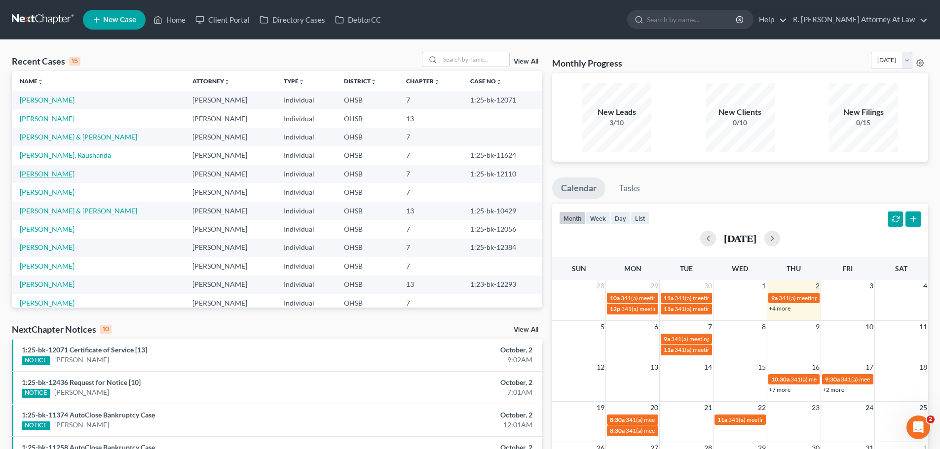
click at [61, 173] on link "[PERSON_NAME]" at bounding box center [47, 174] width 55 height 8
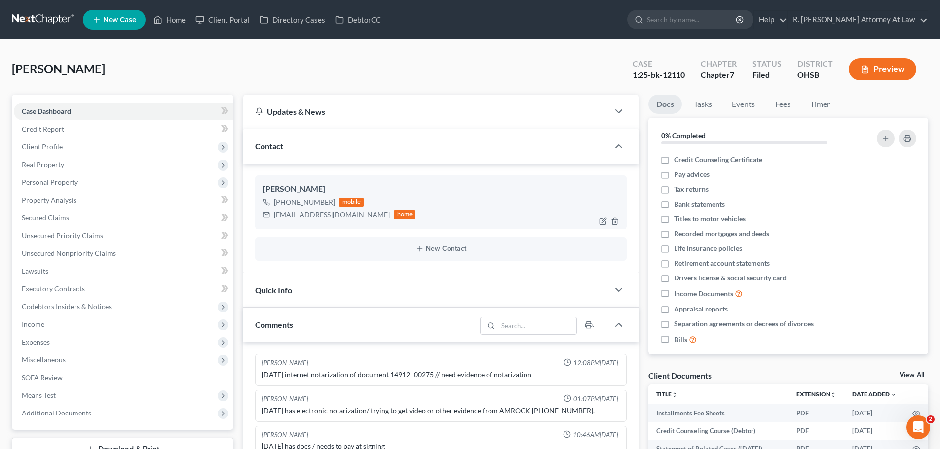
scroll to position [390, 0]
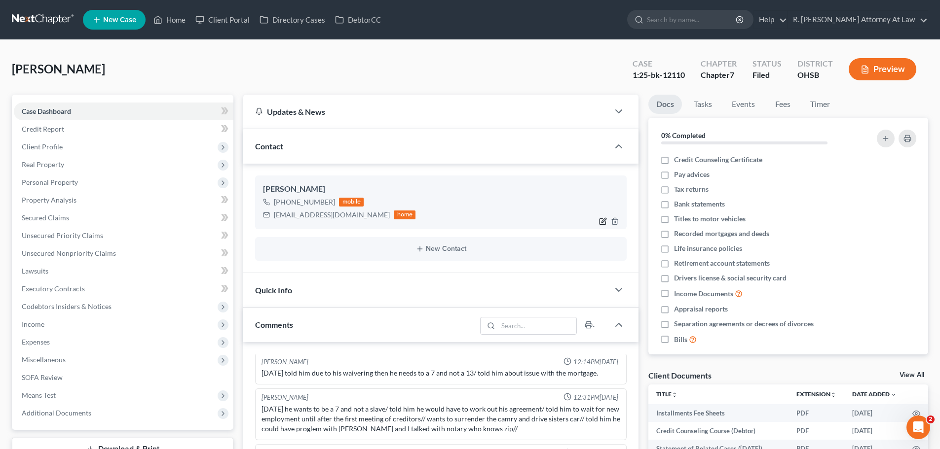
click at [602, 220] on icon "button" at bounding box center [603, 221] width 8 height 8
select select "0"
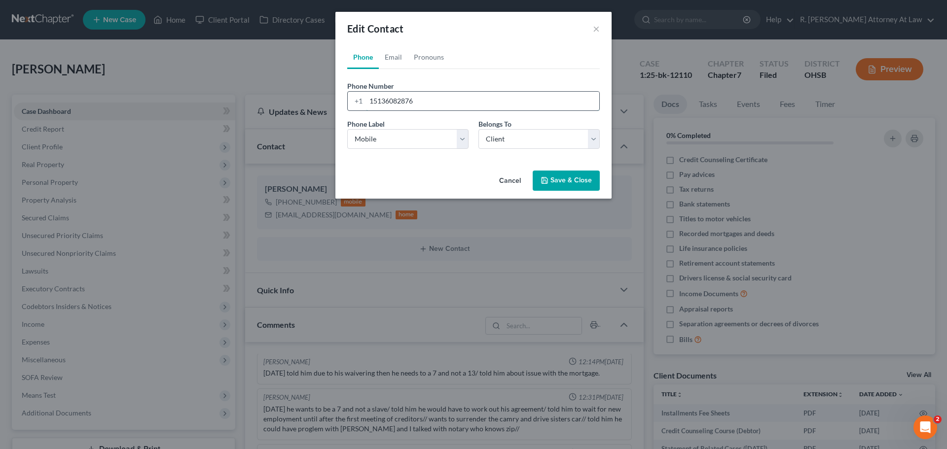
drag, startPoint x: 354, startPoint y: 104, endPoint x: 415, endPoint y: 104, distance: 61.6
click at [353, 104] on div "[PHONE_NUMBER]" at bounding box center [473, 101] width 253 height 20
paste input "[PHONE_NUMBER]"
type input "[PHONE_NUMBER]"
click at [564, 180] on button "Save & Close" at bounding box center [566, 181] width 67 height 21
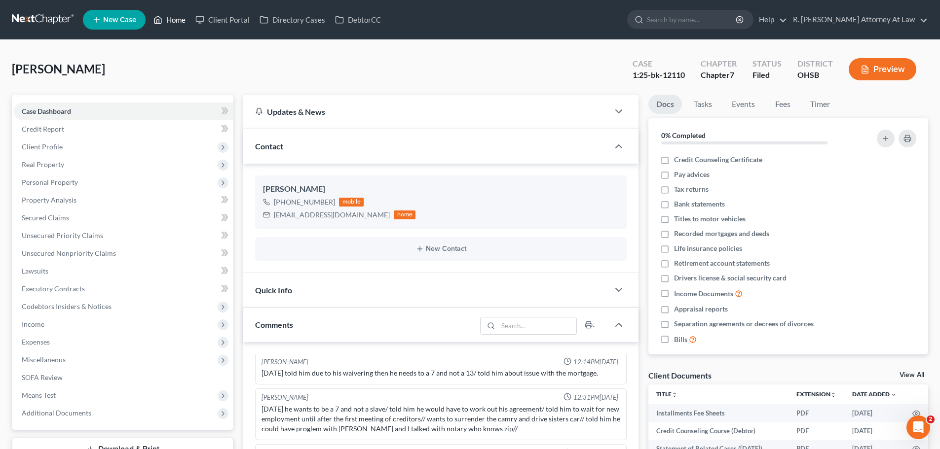
click at [172, 18] on link "Home" at bounding box center [169, 20] width 42 height 18
